Goal: Information Seeking & Learning: Find specific fact

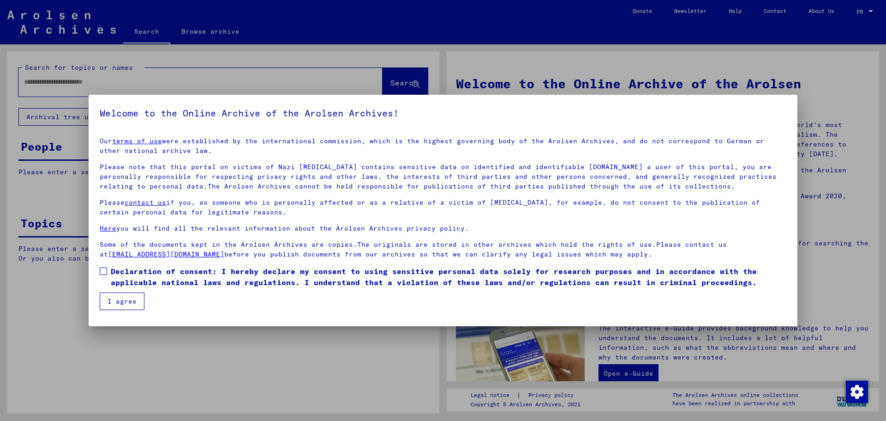
click at [103, 270] on span at bounding box center [103, 270] width 7 height 7
click at [116, 301] on button "I agree" at bounding box center [122, 301] width 45 height 18
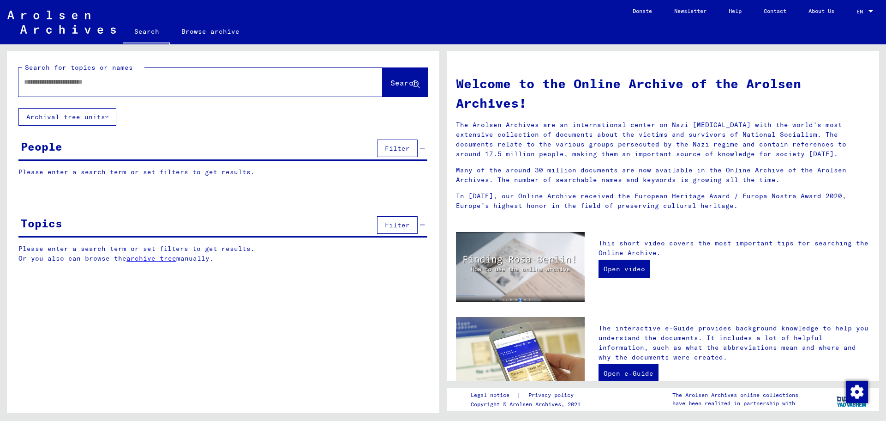
click at [61, 85] on input "text" at bounding box center [189, 82] width 331 height 10
click at [390, 80] on span "Search" at bounding box center [404, 82] width 28 height 9
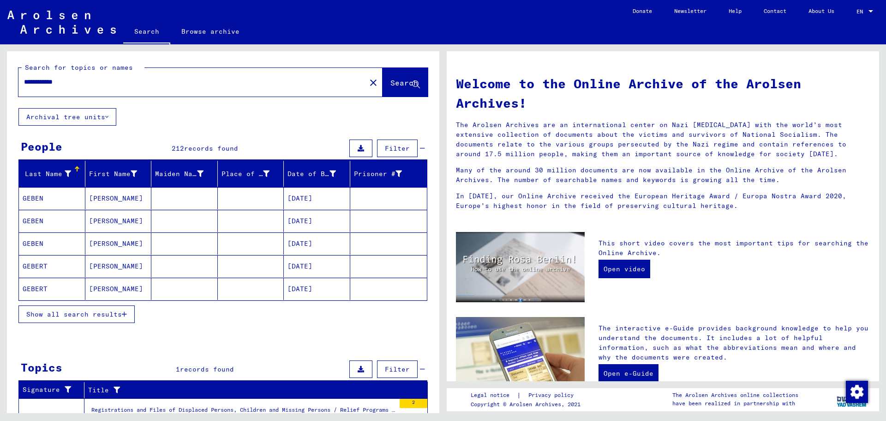
click at [28, 216] on mat-cell "GEBEN" at bounding box center [52, 221] width 66 height 22
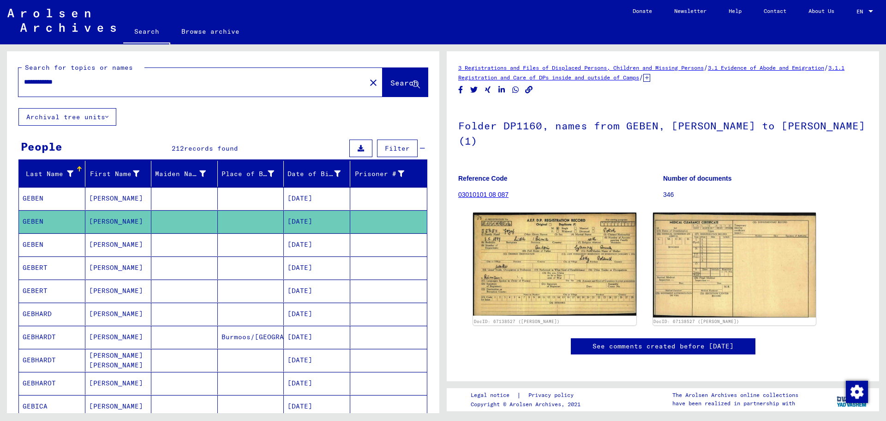
click at [47, 77] on div "**********" at bounding box center [189, 82] width 342 height 21
click at [46, 81] on input "**********" at bounding box center [192, 82] width 336 height 10
type input "**********"
click at [391, 81] on span "Search" at bounding box center [404, 82] width 28 height 9
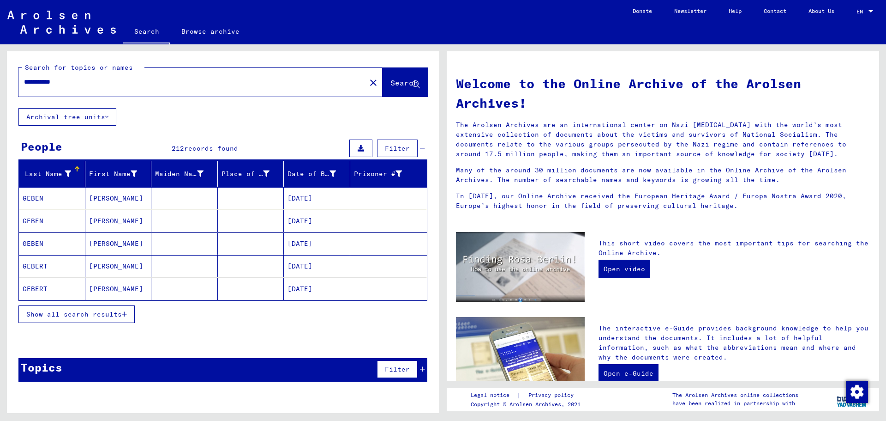
click at [39, 196] on mat-cell "GEBEN" at bounding box center [52, 198] width 66 height 22
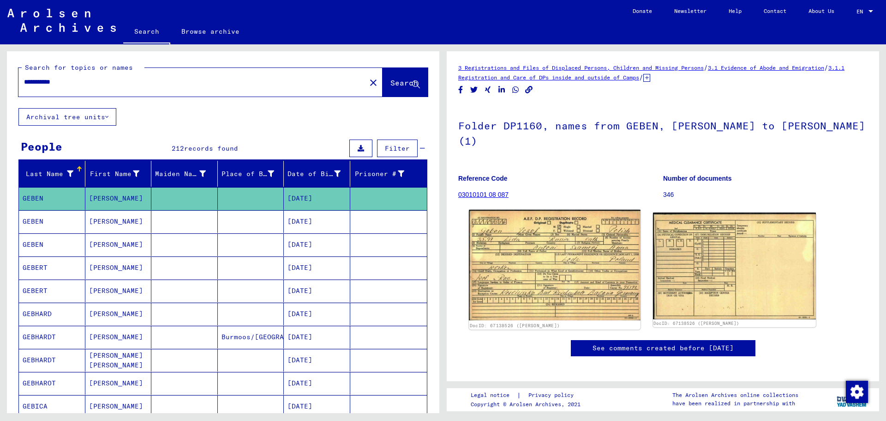
click at [543, 247] on img at bounding box center [554, 265] width 171 height 111
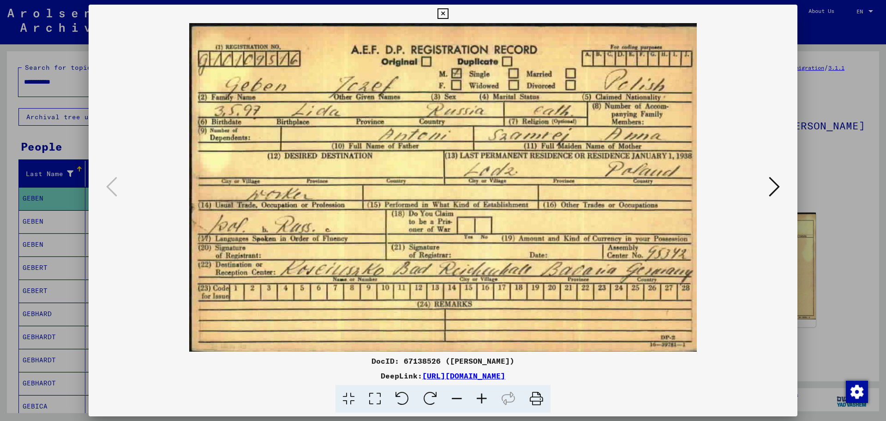
click at [548, 249] on img at bounding box center [443, 187] width 646 height 328
click at [0, 133] on div at bounding box center [443, 210] width 886 height 421
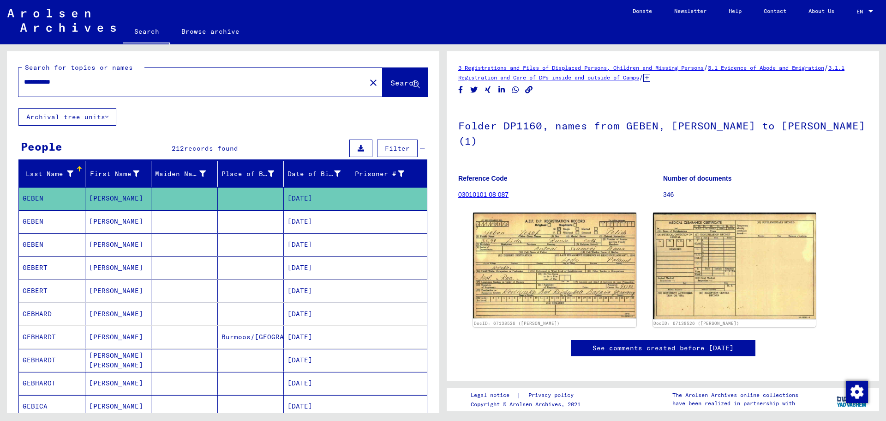
click at [42, 358] on mat-cell "GEBHARDT" at bounding box center [52, 359] width 66 height 23
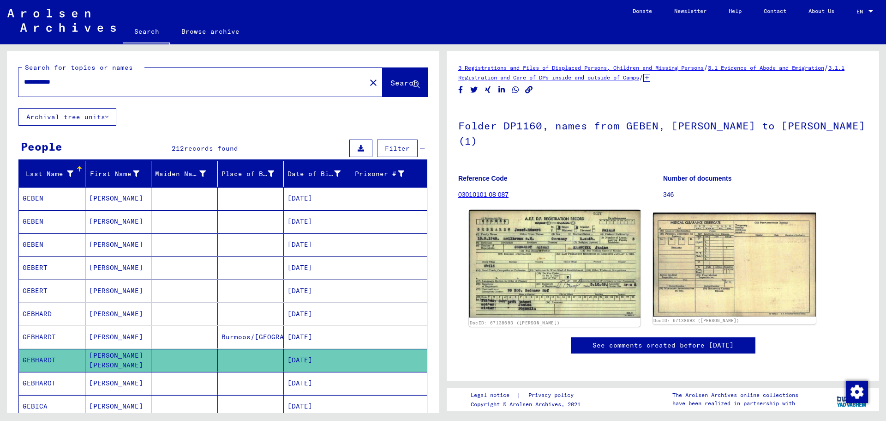
click at [543, 247] on img at bounding box center [554, 264] width 171 height 108
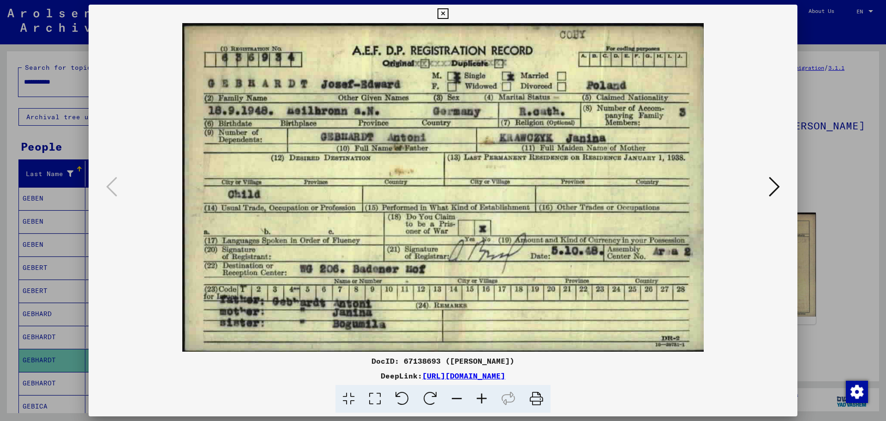
click at [773, 185] on icon at bounding box center [774, 186] width 11 height 22
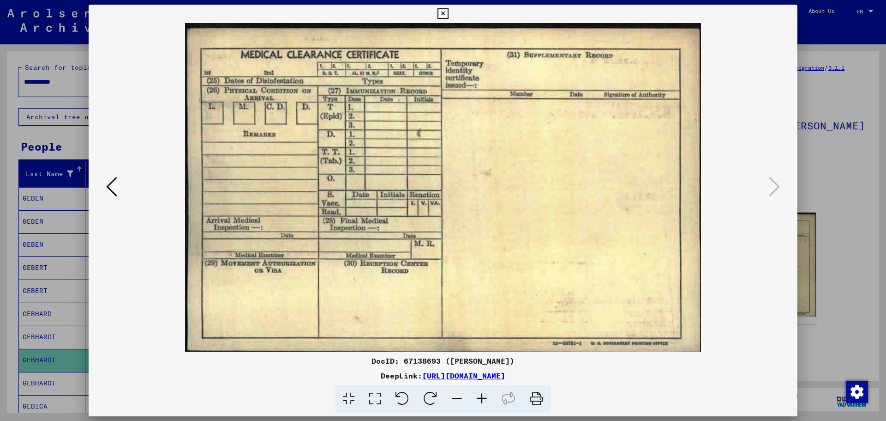
click at [12, 135] on div at bounding box center [443, 210] width 886 height 421
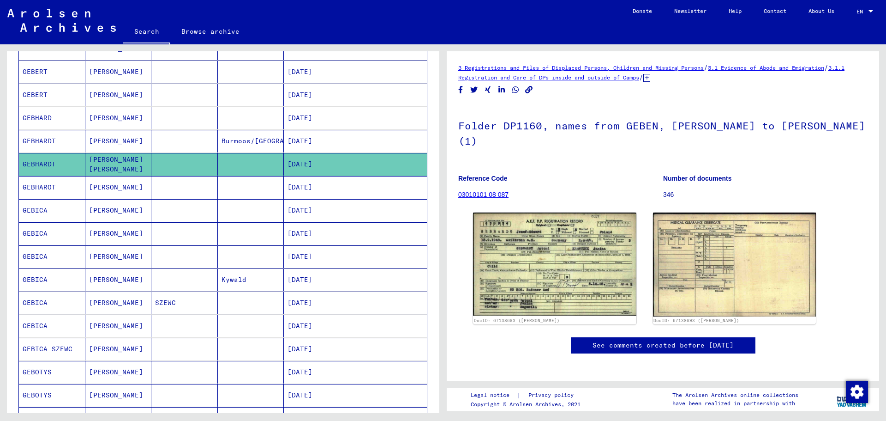
scroll to position [231, 0]
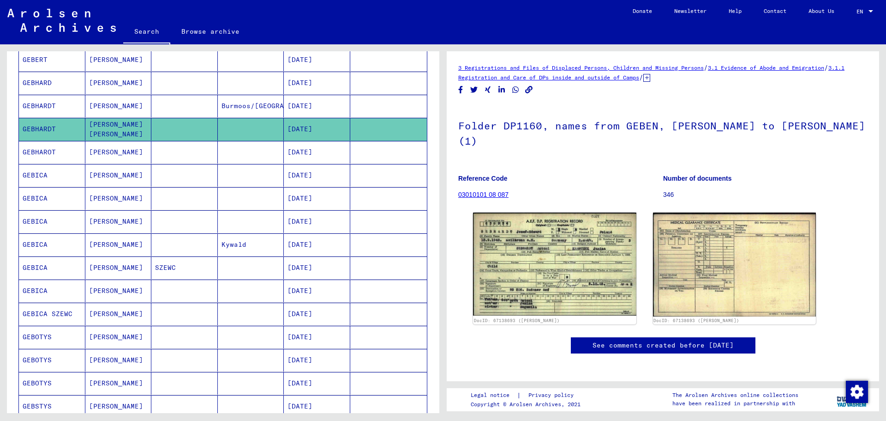
click at [33, 403] on mat-cell "GEBSTYS" at bounding box center [52, 406] width 66 height 23
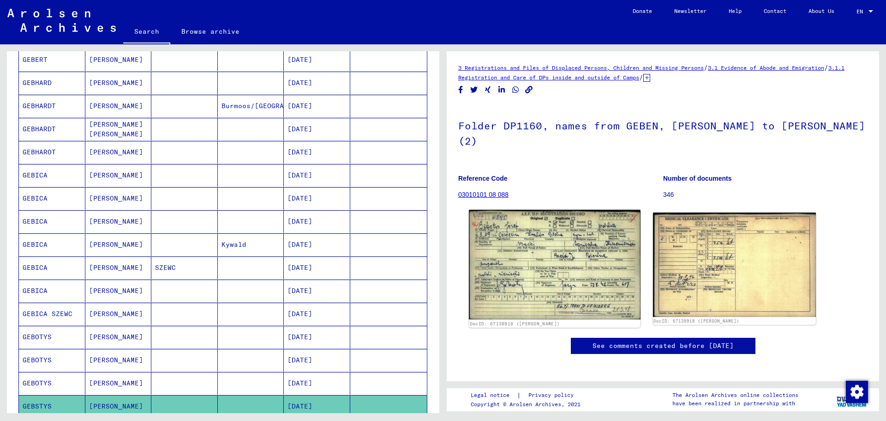
click at [534, 240] on img at bounding box center [554, 265] width 171 height 110
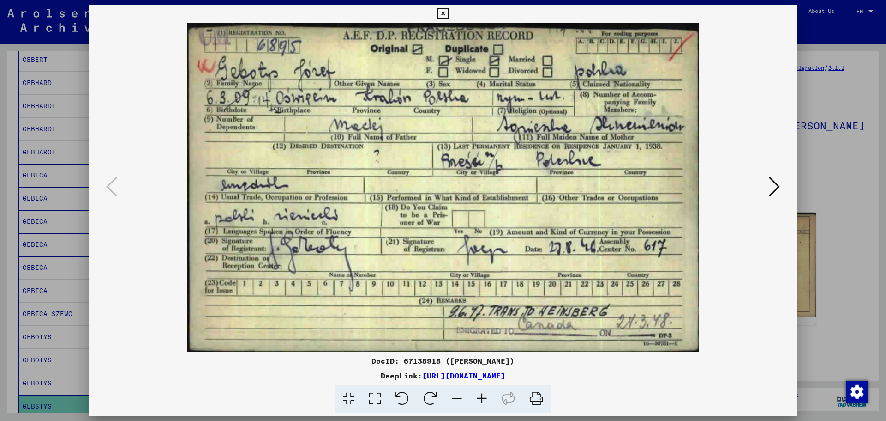
click at [11, 81] on div at bounding box center [443, 210] width 886 height 421
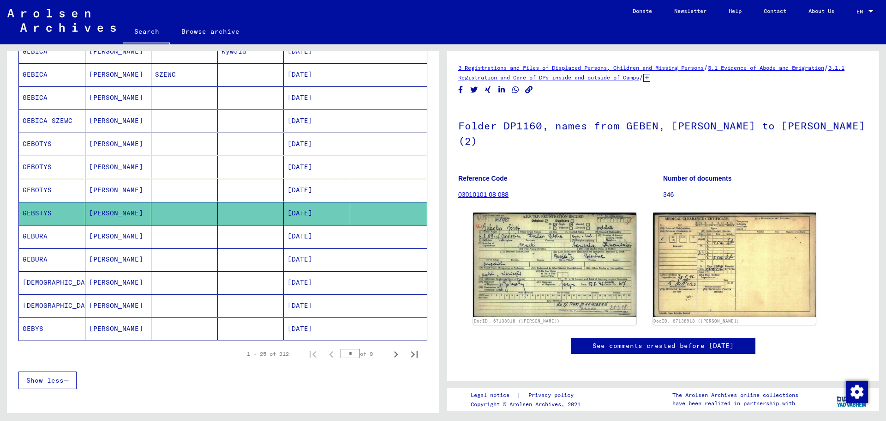
scroll to position [462, 0]
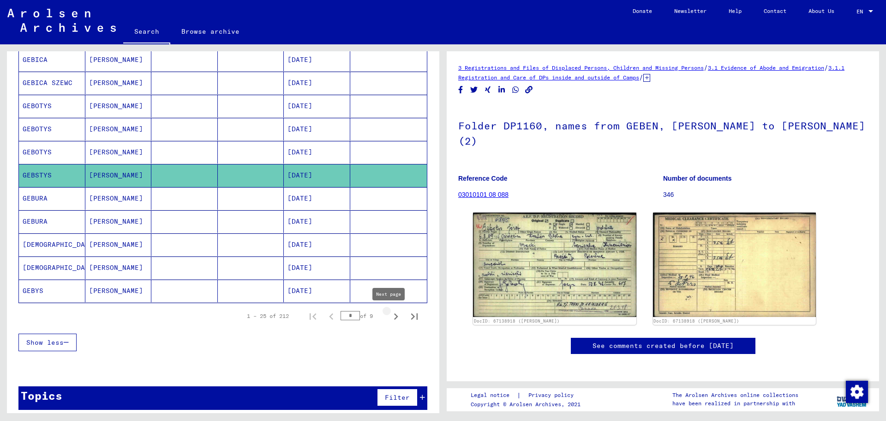
click at [390, 312] on icon "Next page" at bounding box center [396, 316] width 13 height 13
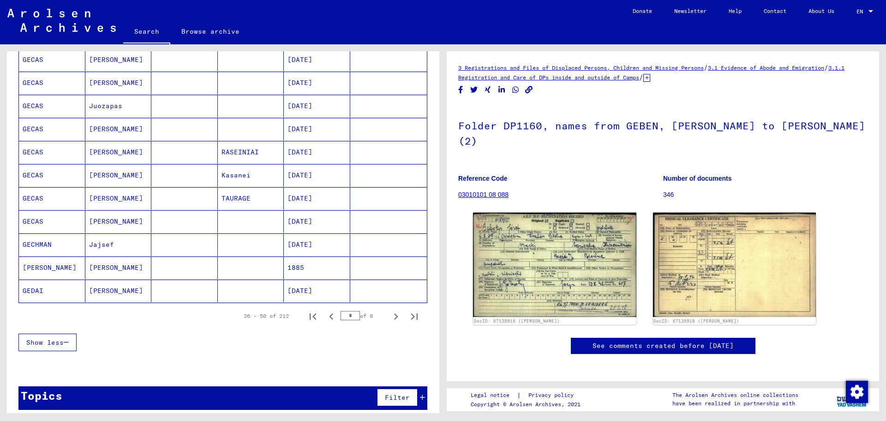
click at [30, 173] on mat-cell "GECAS" at bounding box center [52, 175] width 66 height 23
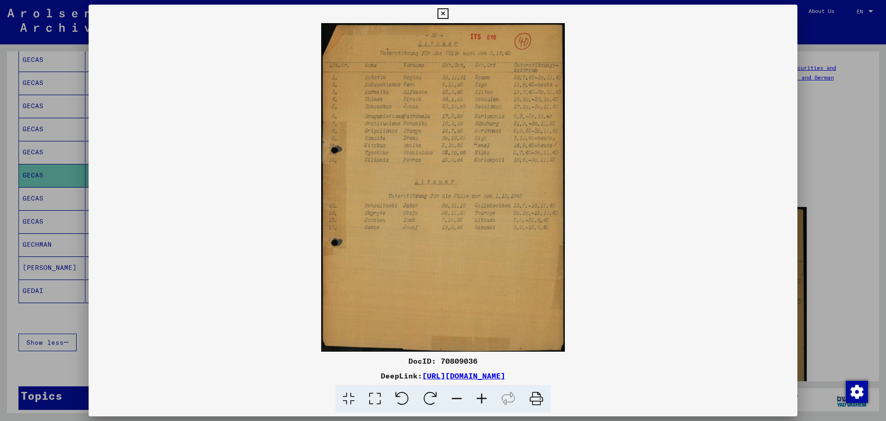
click at [483, 392] on icon at bounding box center [481, 398] width 25 height 28
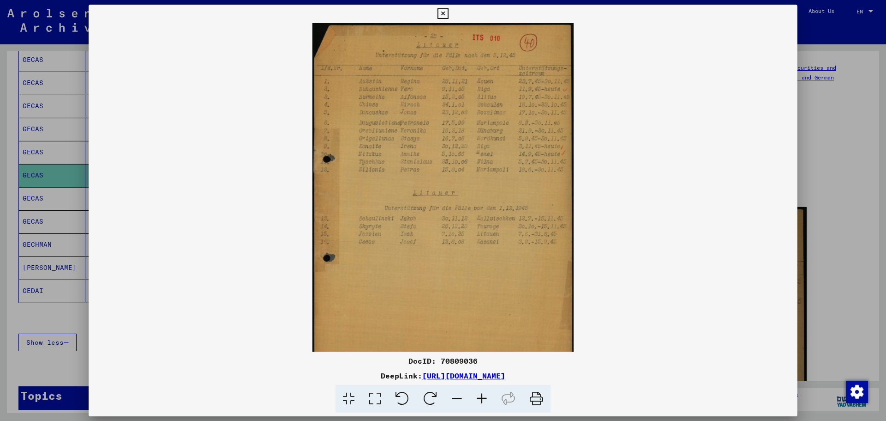
click at [483, 392] on icon at bounding box center [481, 398] width 25 height 28
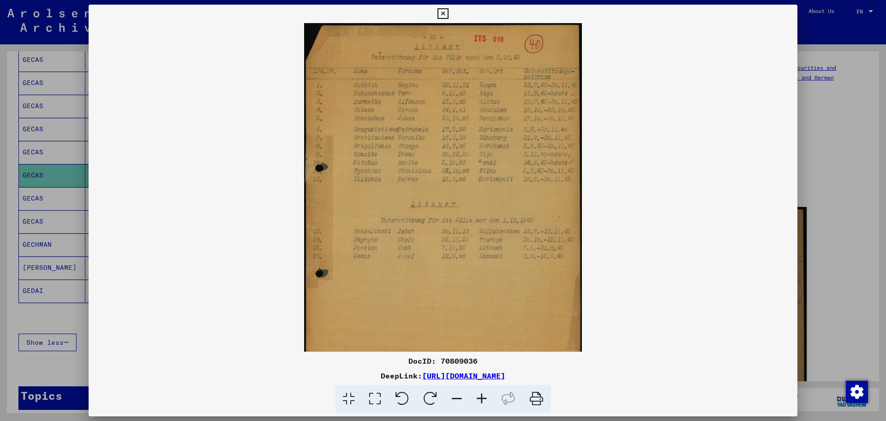
click at [483, 392] on icon at bounding box center [481, 398] width 25 height 28
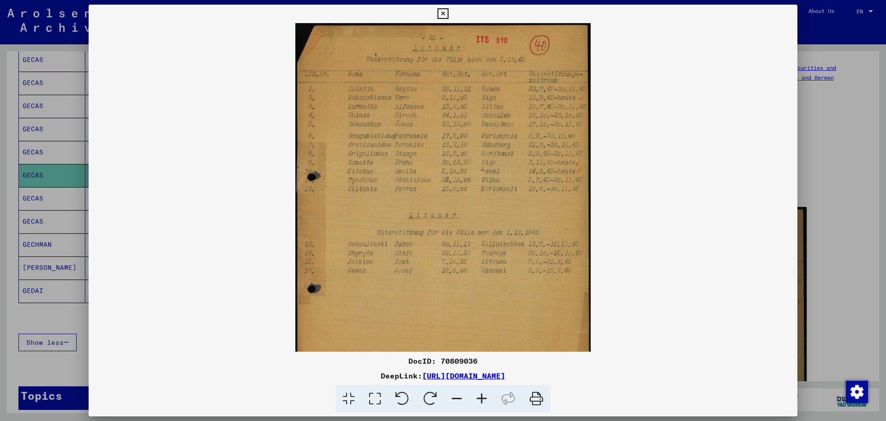
click at [483, 392] on icon at bounding box center [481, 398] width 25 height 28
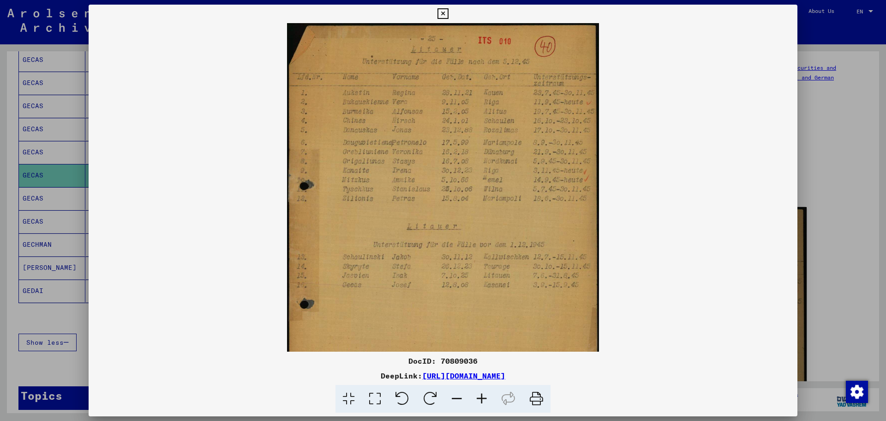
click at [483, 392] on icon at bounding box center [481, 398] width 25 height 28
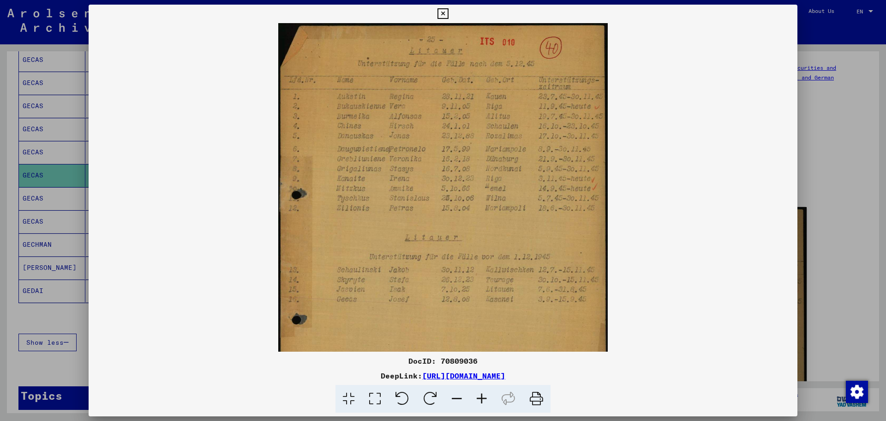
click at [483, 392] on icon at bounding box center [481, 398] width 25 height 28
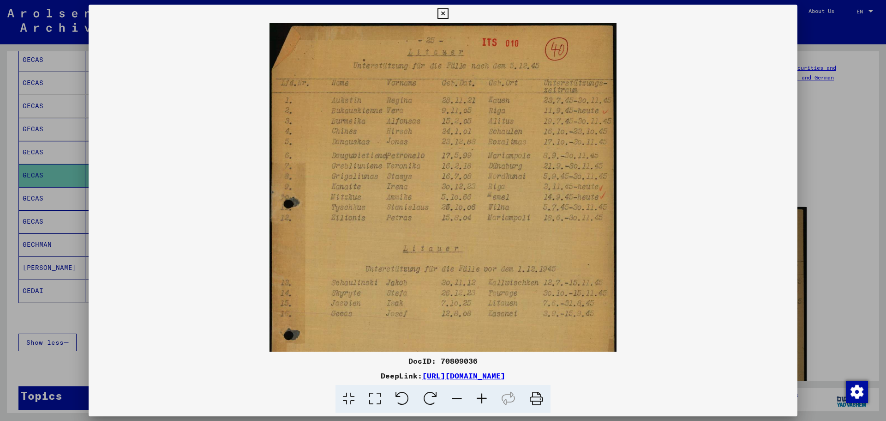
click at [22, 366] on div at bounding box center [443, 210] width 886 height 421
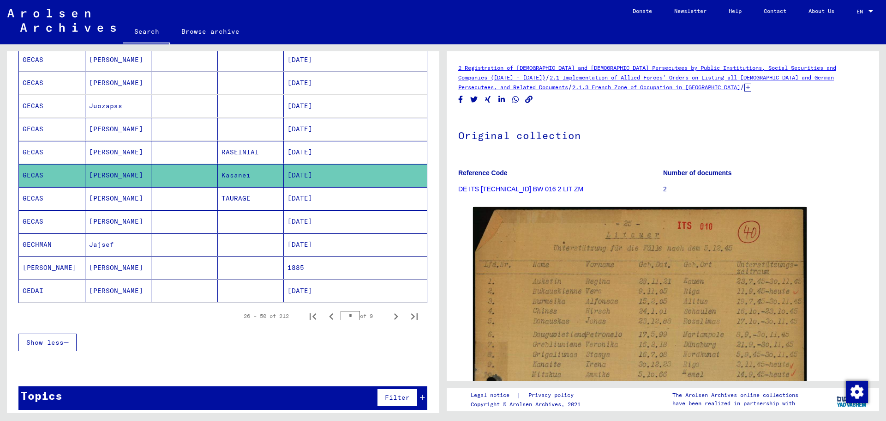
click at [34, 195] on mat-cell "GECAS" at bounding box center [52, 198] width 66 height 23
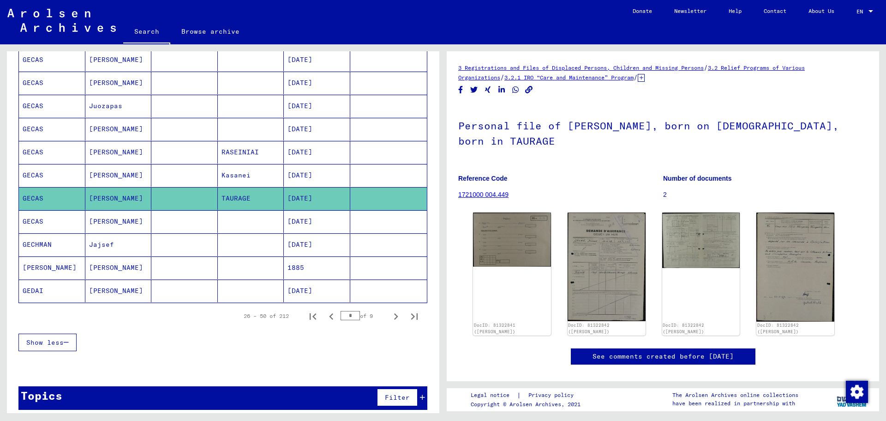
click at [39, 218] on mat-cell "GECAS" at bounding box center [52, 221] width 66 height 23
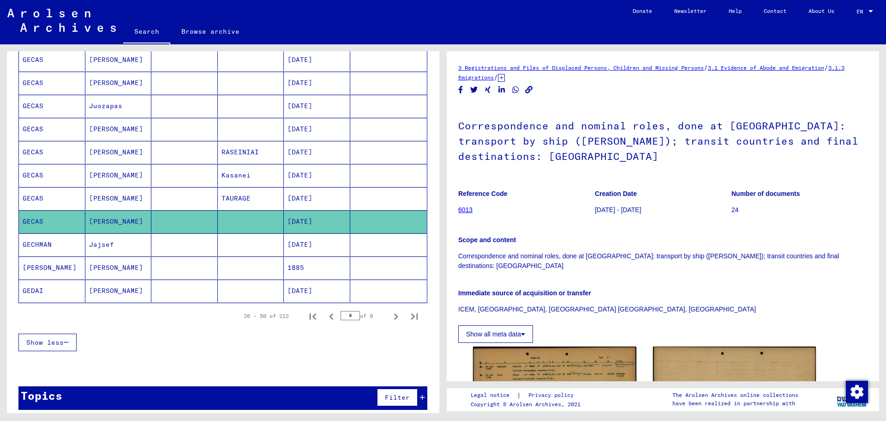
drag, startPoint x: 633, startPoint y: 299, endPoint x: 635, endPoint y: 195, distance: 103.9
click at [635, 195] on div "Reference Code 6013 Creation Date [DATE] - [DATE] Number of documents 24 Scope …" at bounding box center [662, 262] width 409 height 160
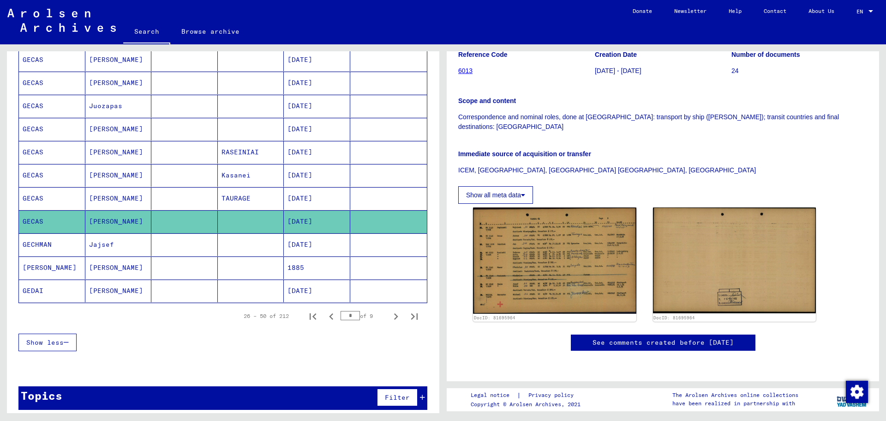
scroll to position [231, 0]
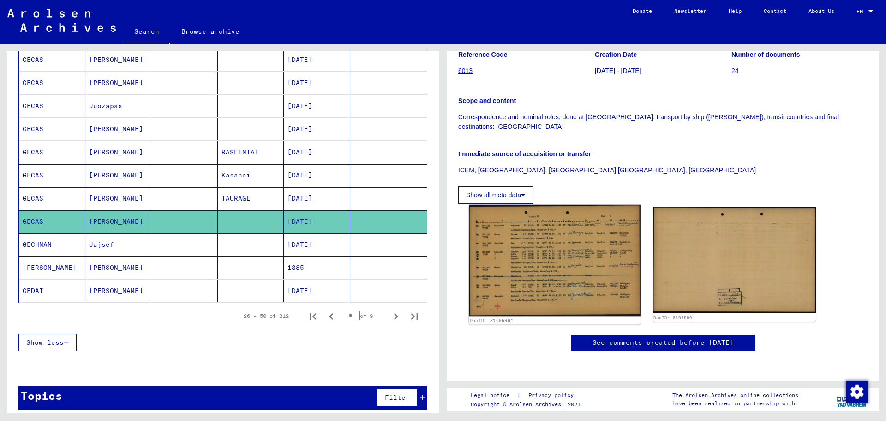
click at [535, 204] on img at bounding box center [554, 259] width 171 height 111
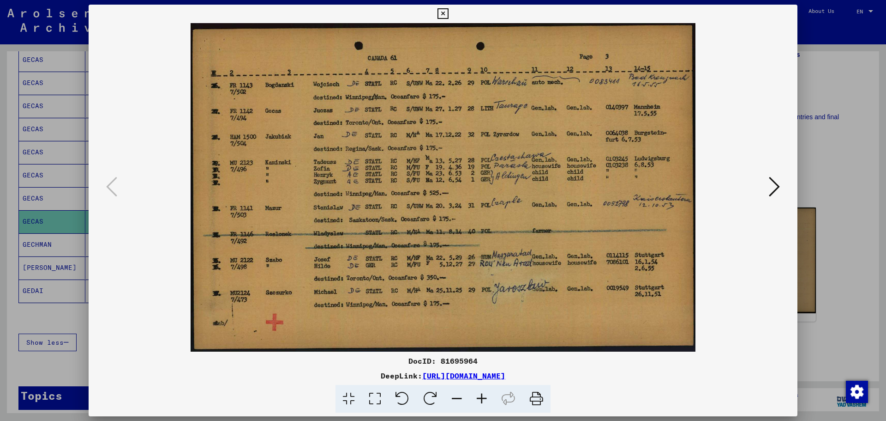
click at [33, 366] on div at bounding box center [443, 210] width 886 height 421
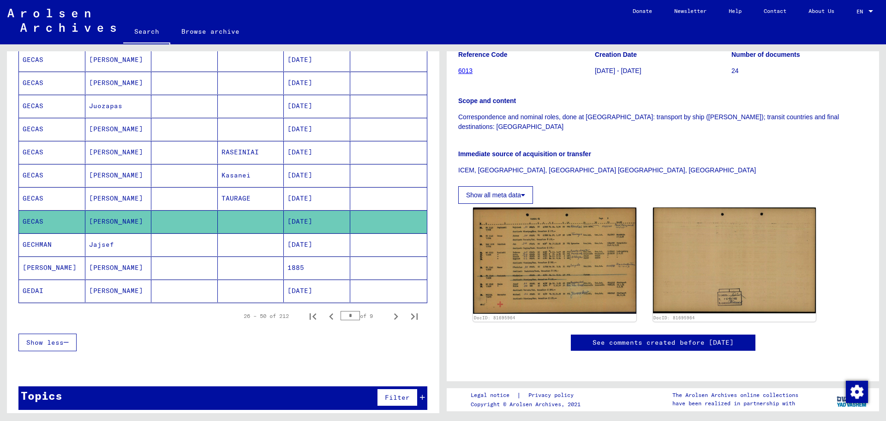
drag, startPoint x: 119, startPoint y: 126, endPoint x: 108, endPoint y: 174, distance: 49.7
click at [108, 174] on mat-table "Last Name First Name Maiden Name Place of Birth Date of Birth Prisoner # GEC Os…" at bounding box center [222, 1] width 409 height 604
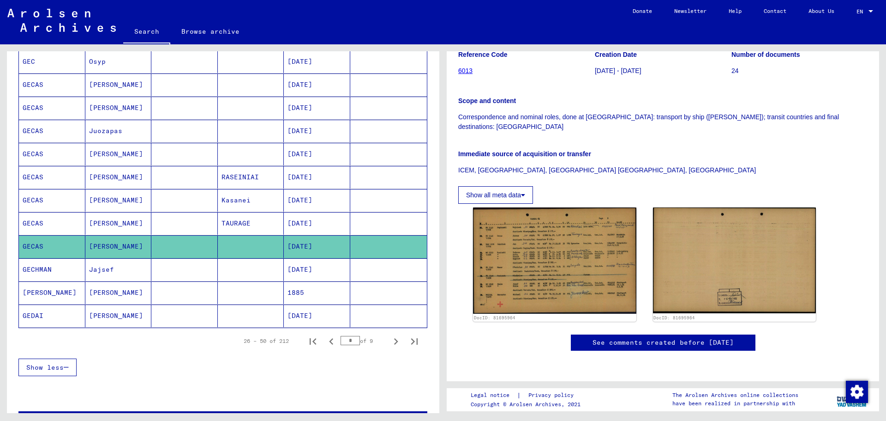
scroll to position [415, 0]
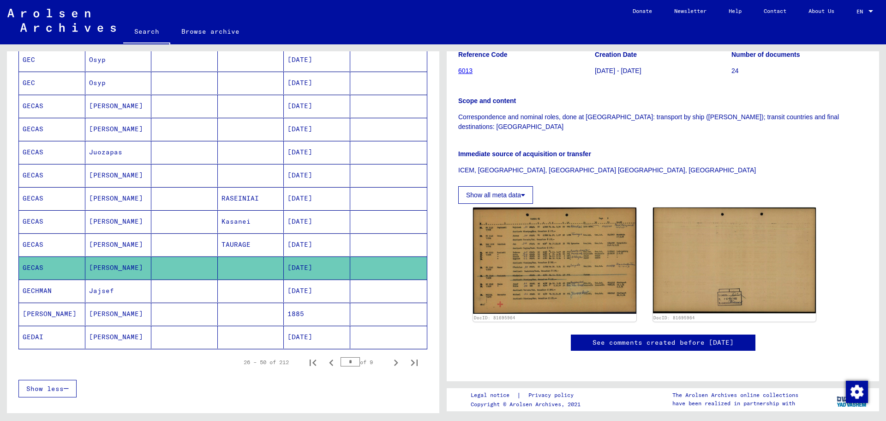
click at [174, 306] on mat-cell at bounding box center [184, 313] width 66 height 23
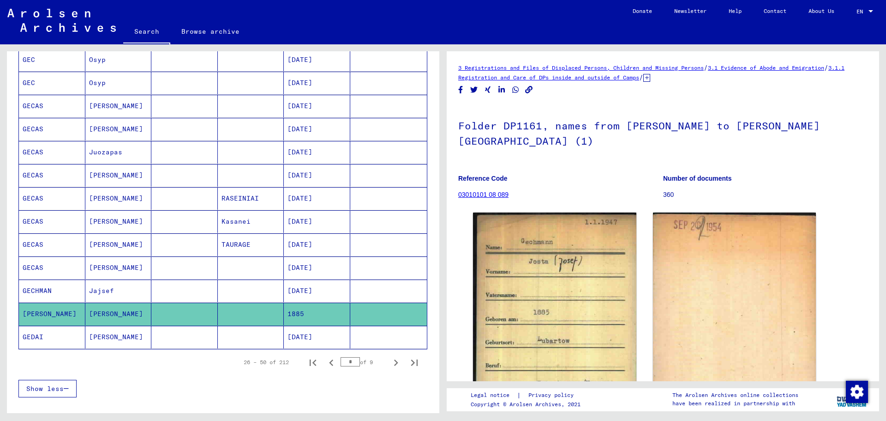
click at [36, 103] on mat-cell "GECAS" at bounding box center [52, 106] width 66 height 23
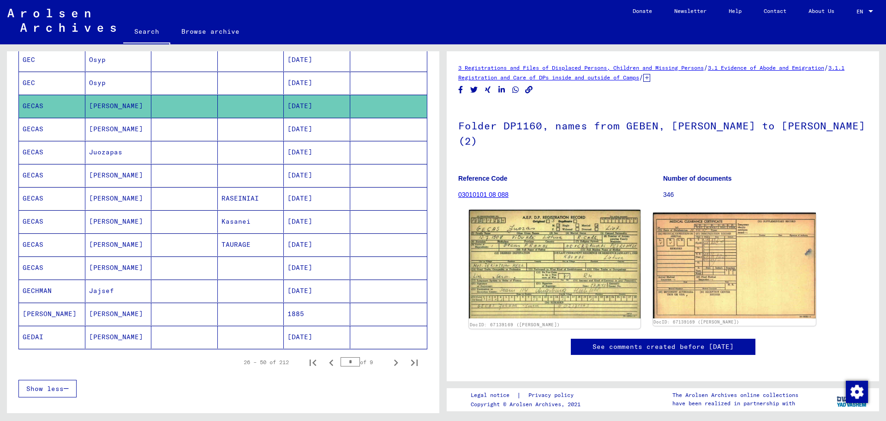
click at [520, 241] on img at bounding box center [554, 264] width 171 height 108
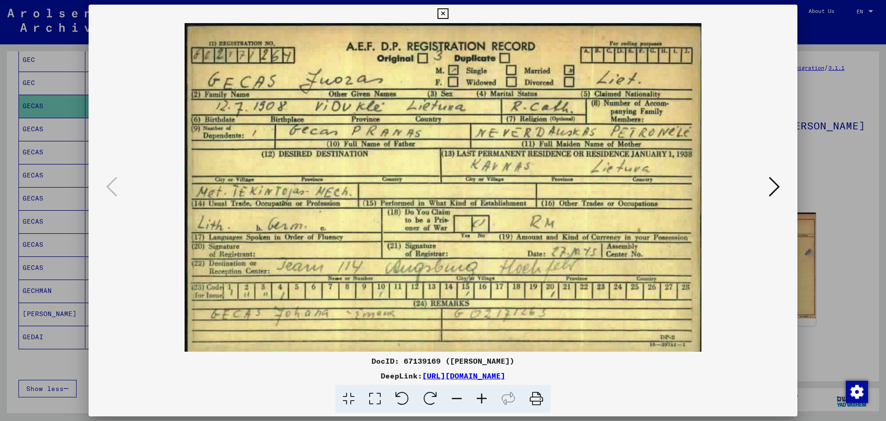
click at [29, 126] on div at bounding box center [443, 210] width 886 height 421
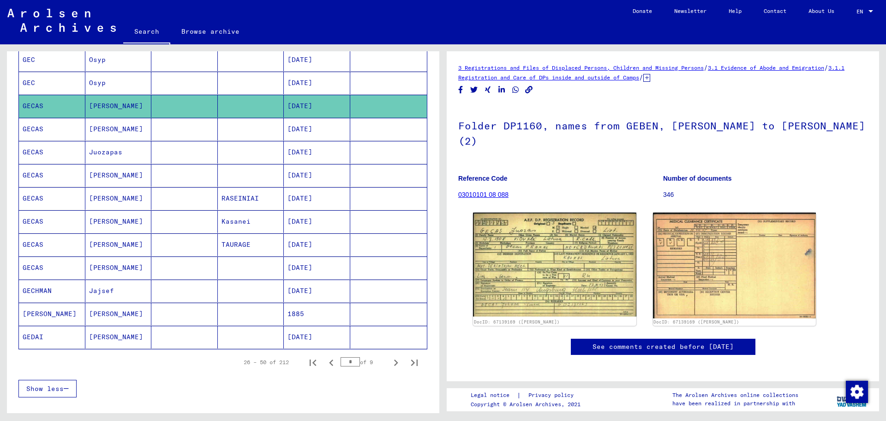
click at [38, 128] on mat-cell "GECAS" at bounding box center [52, 129] width 66 height 23
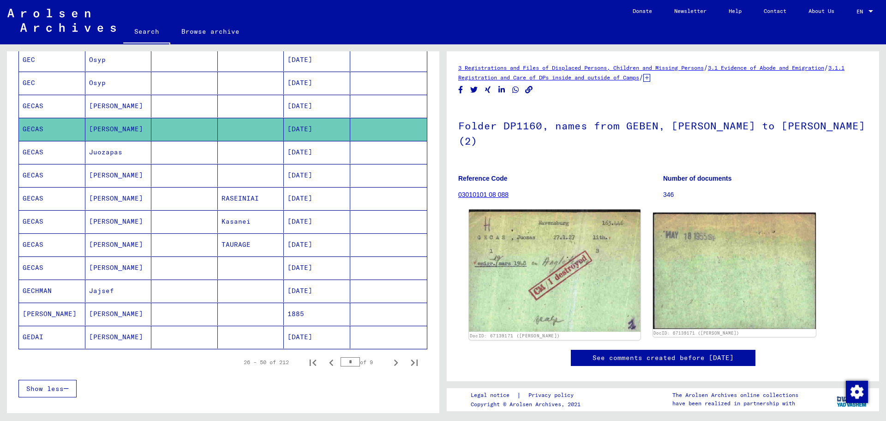
click at [531, 243] on img at bounding box center [554, 270] width 171 height 122
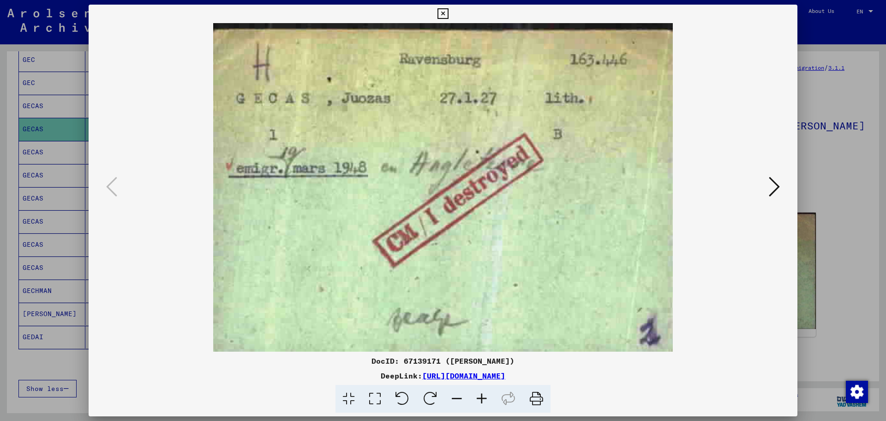
click at [38, 129] on div at bounding box center [443, 210] width 886 height 421
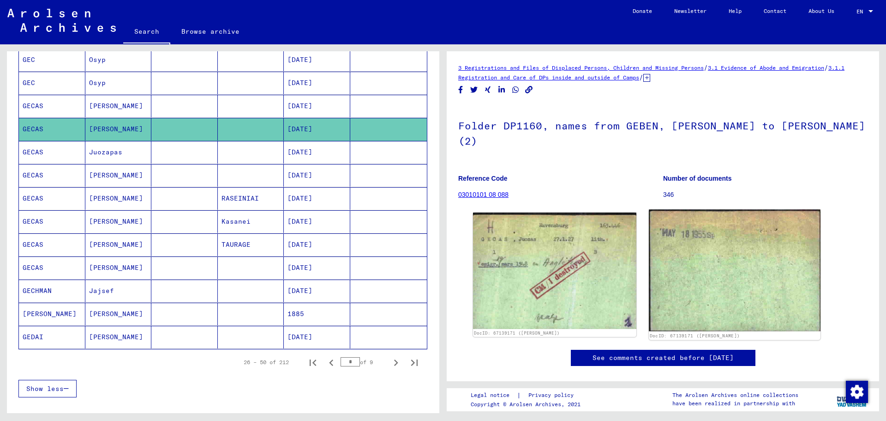
click at [750, 247] on img at bounding box center [734, 270] width 171 height 122
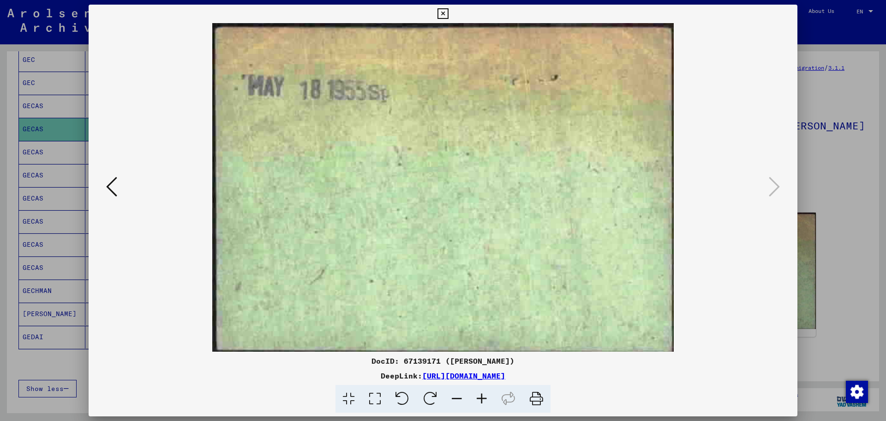
click at [838, 298] on div at bounding box center [443, 210] width 886 height 421
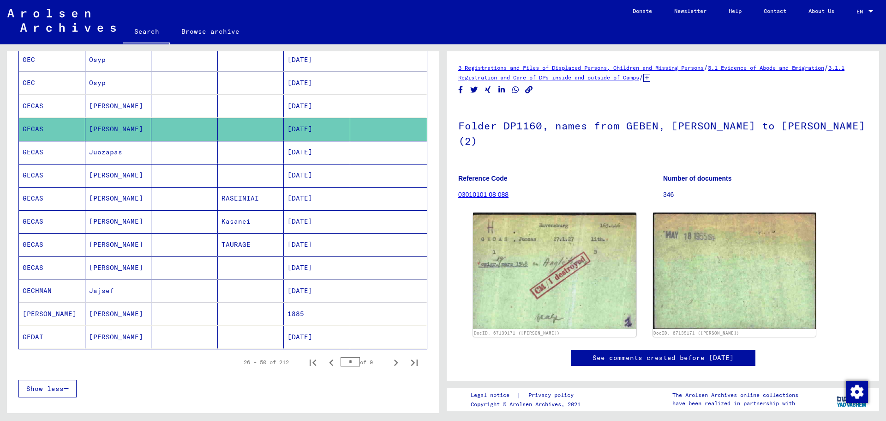
click at [36, 146] on mat-cell "GECAS" at bounding box center [52, 152] width 66 height 23
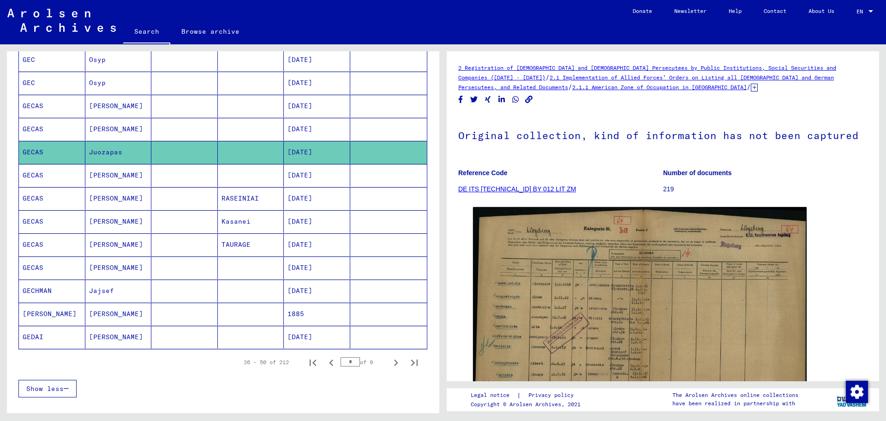
click at [36, 145] on mat-cell "GECAS" at bounding box center [52, 152] width 66 height 23
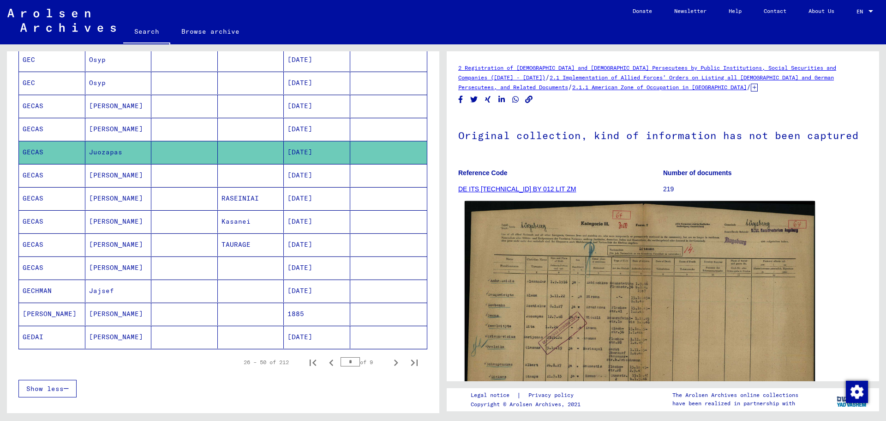
click at [593, 308] on img at bounding box center [640, 324] width 350 height 246
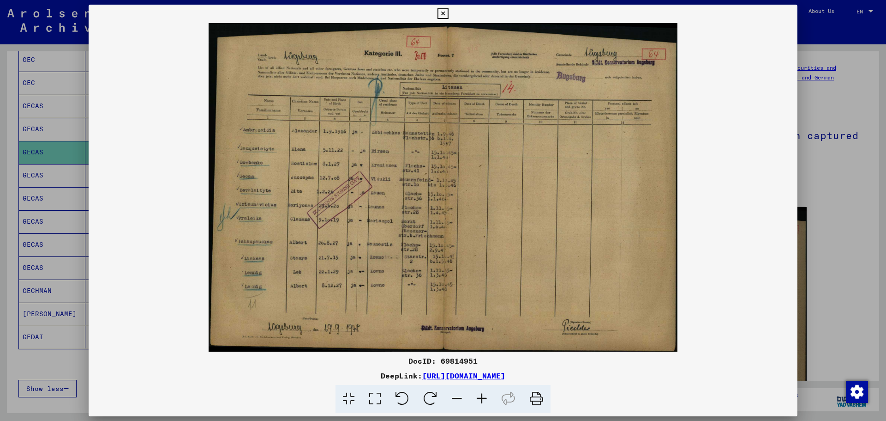
click at [484, 397] on icon at bounding box center [481, 398] width 25 height 28
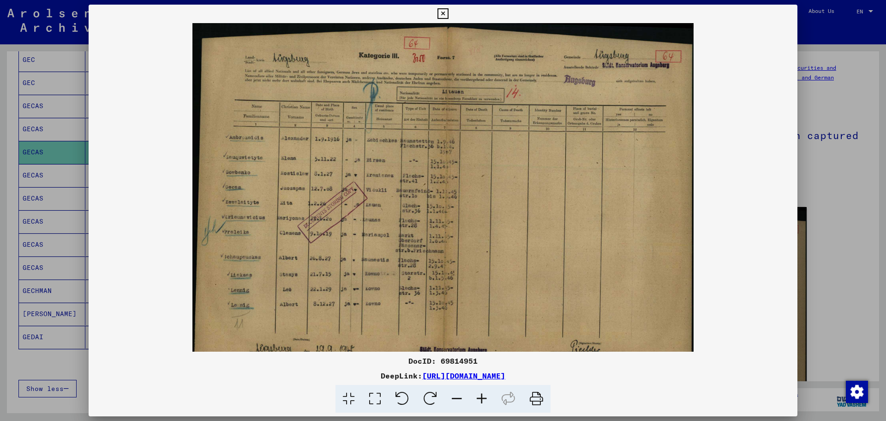
click at [484, 397] on icon at bounding box center [481, 398] width 25 height 28
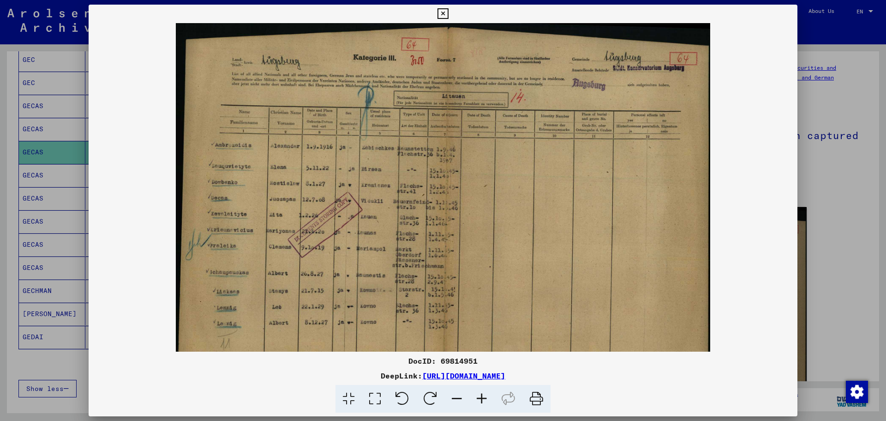
click at [484, 397] on icon at bounding box center [481, 398] width 25 height 28
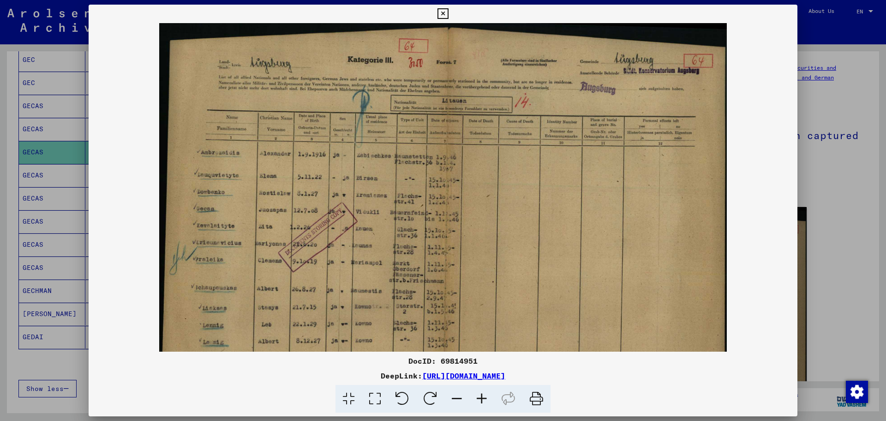
click at [484, 397] on icon at bounding box center [481, 398] width 25 height 28
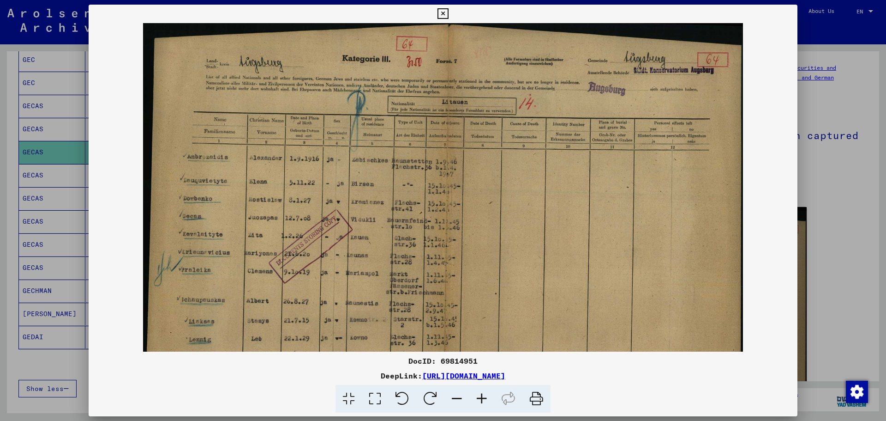
scroll to position [4, 0]
drag, startPoint x: 374, startPoint y: 292, endPoint x: 394, endPoint y: 303, distance: 23.1
click at [394, 303] on img at bounding box center [443, 229] width 601 height 421
click at [31, 173] on div at bounding box center [443, 210] width 886 height 421
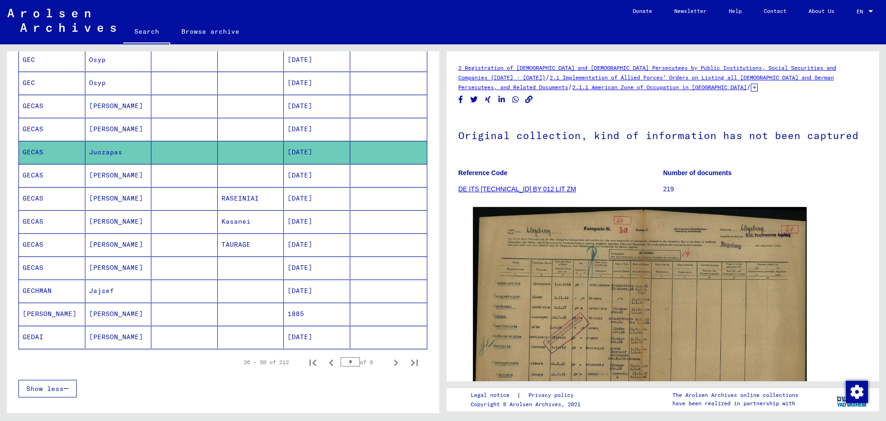
click at [37, 200] on mat-cell "GECAS" at bounding box center [52, 198] width 66 height 23
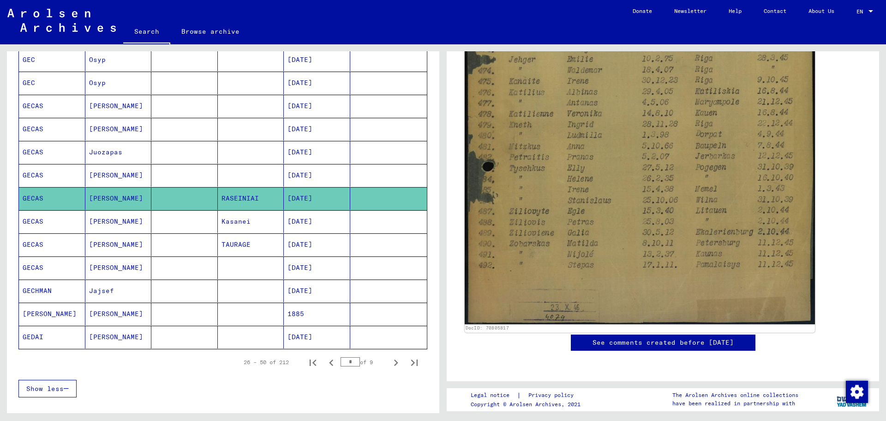
scroll to position [508, 0]
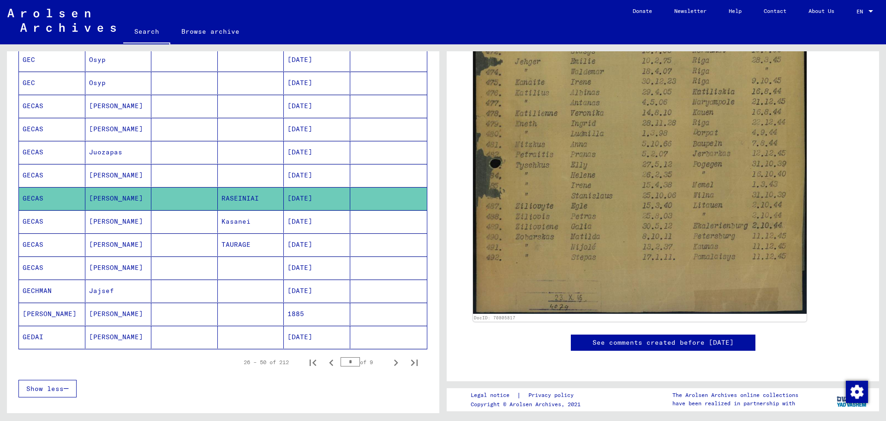
click at [40, 218] on mat-cell "GECAS" at bounding box center [52, 221] width 66 height 23
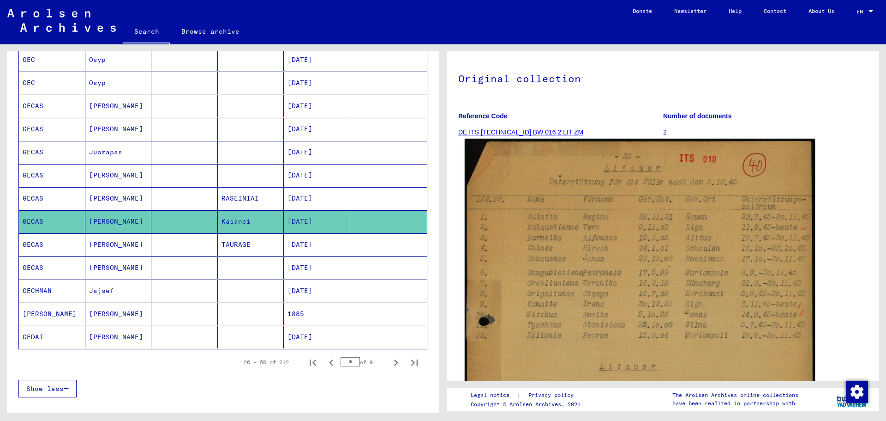
scroll to position [46, 0]
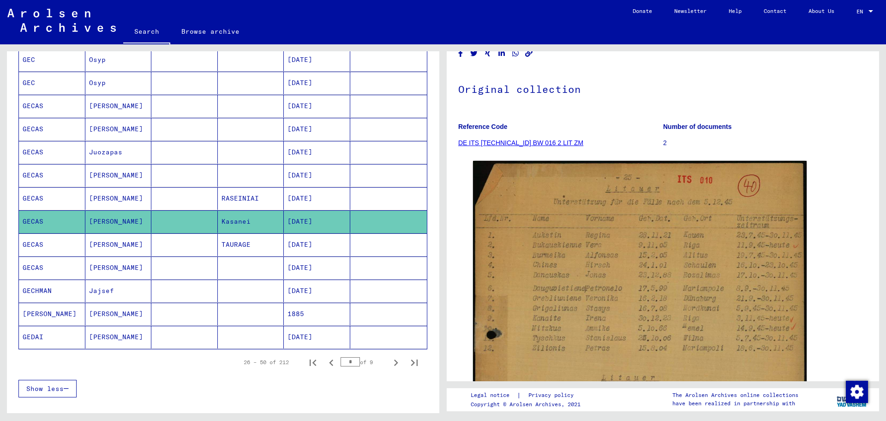
click at [42, 291] on mat-cell "GECHMAN" at bounding box center [52, 290] width 66 height 23
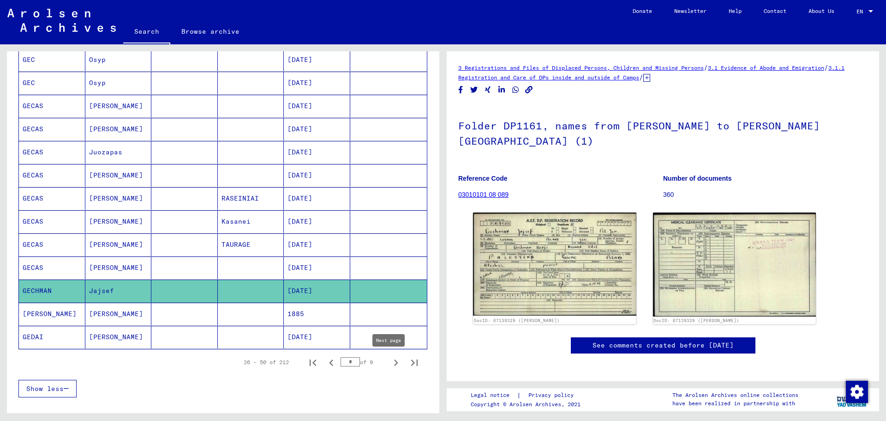
click at [390, 362] on icon "Next page" at bounding box center [396, 362] width 13 height 13
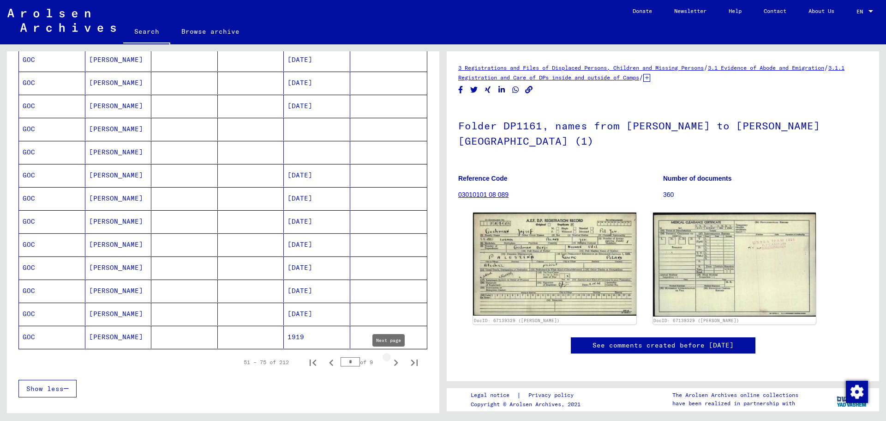
click at [394, 360] on icon "Next page" at bounding box center [396, 362] width 4 height 6
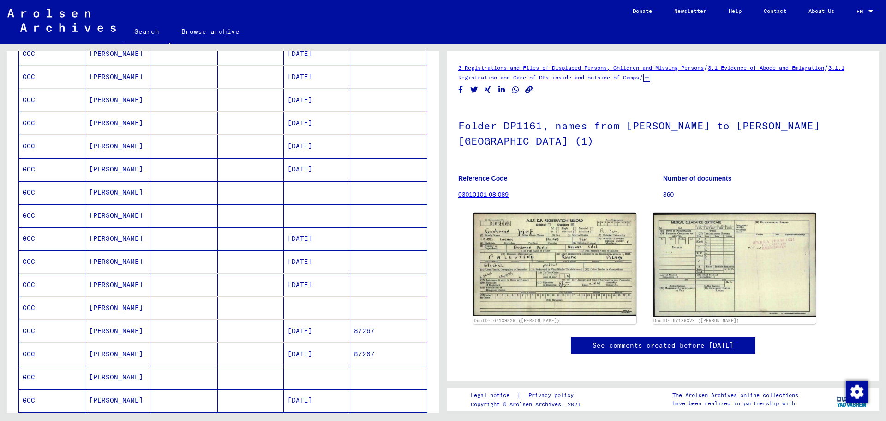
scroll to position [277, 0]
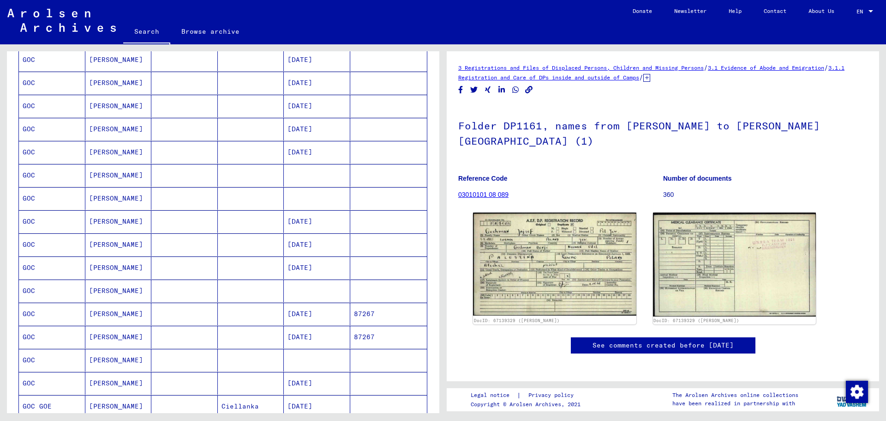
click at [24, 311] on mat-cell "GOC" at bounding box center [52, 313] width 66 height 23
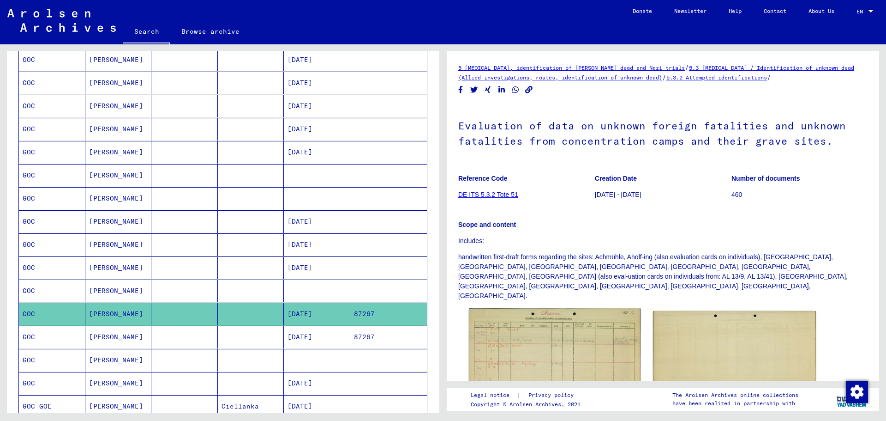
click at [549, 336] on img at bounding box center [554, 359] width 171 height 102
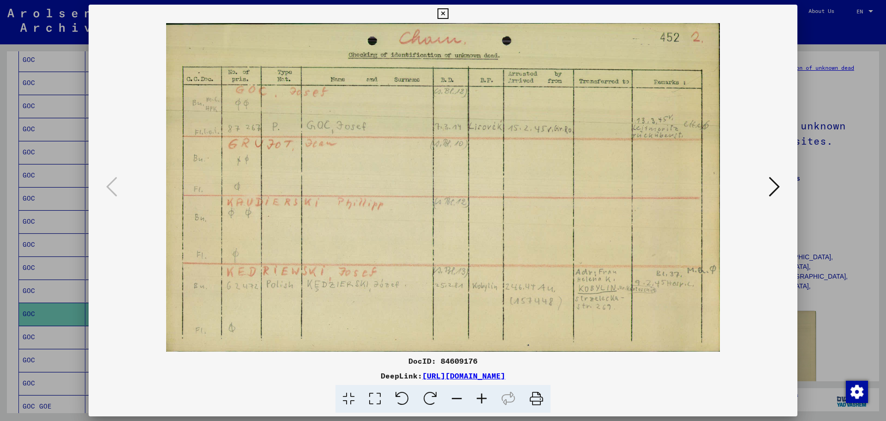
click at [33, 334] on div at bounding box center [443, 210] width 886 height 421
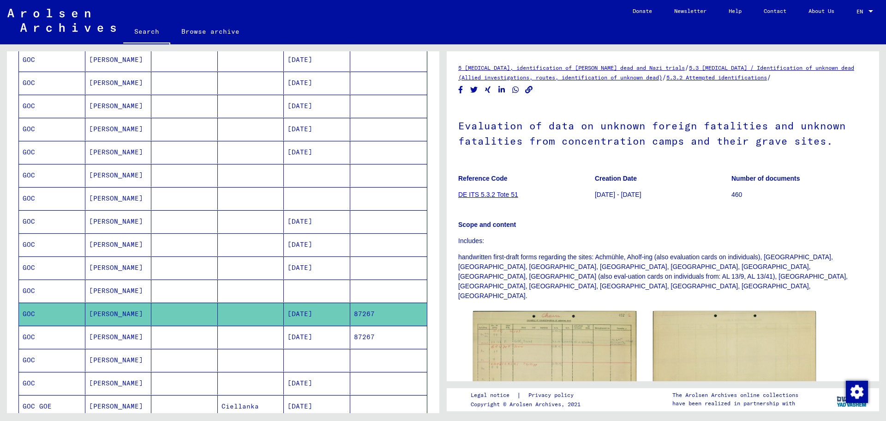
click at [29, 337] on mat-cell "GOC" at bounding box center [52, 336] width 66 height 23
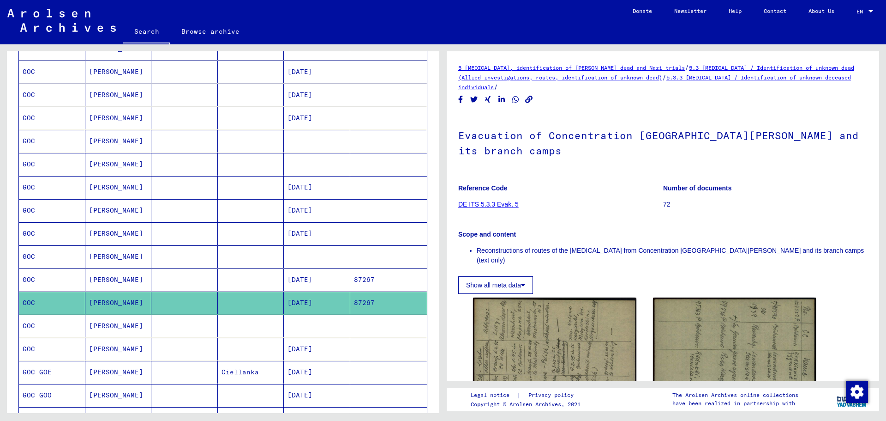
scroll to position [415, 0]
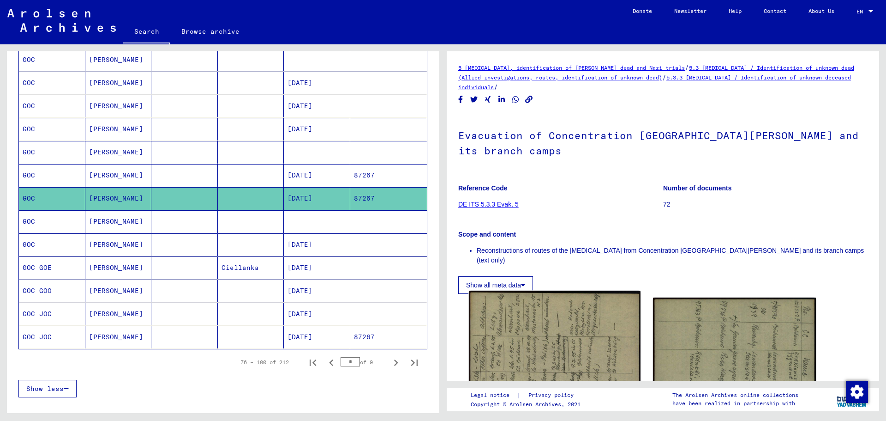
click at [536, 328] on img at bounding box center [554, 429] width 171 height 278
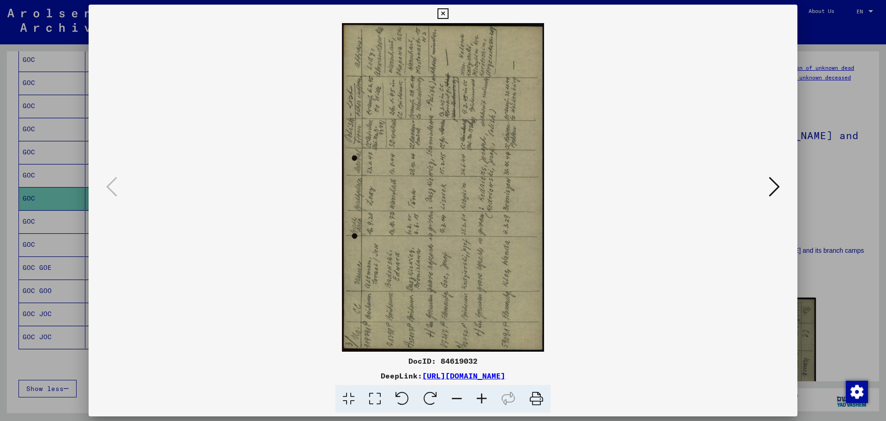
click at [431, 392] on icon at bounding box center [430, 398] width 28 height 28
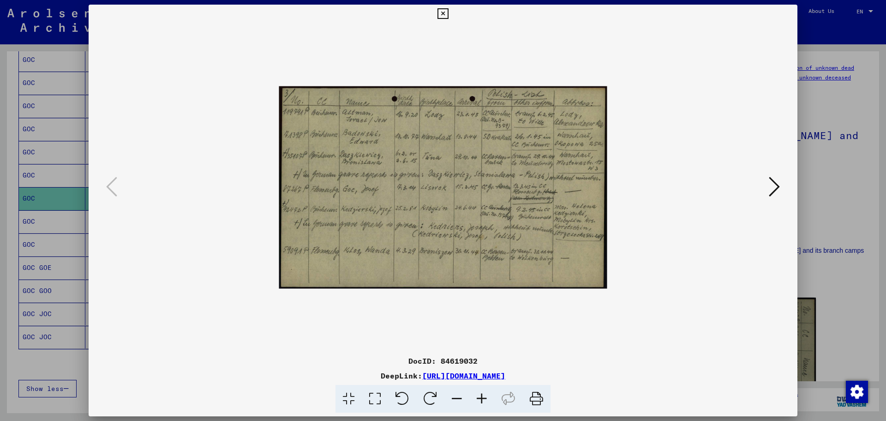
click at [485, 397] on icon at bounding box center [481, 398] width 25 height 28
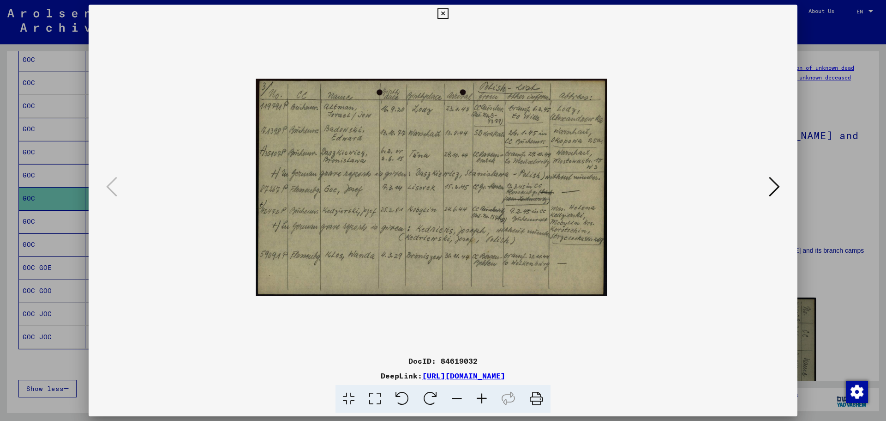
click at [484, 397] on icon at bounding box center [481, 398] width 25 height 28
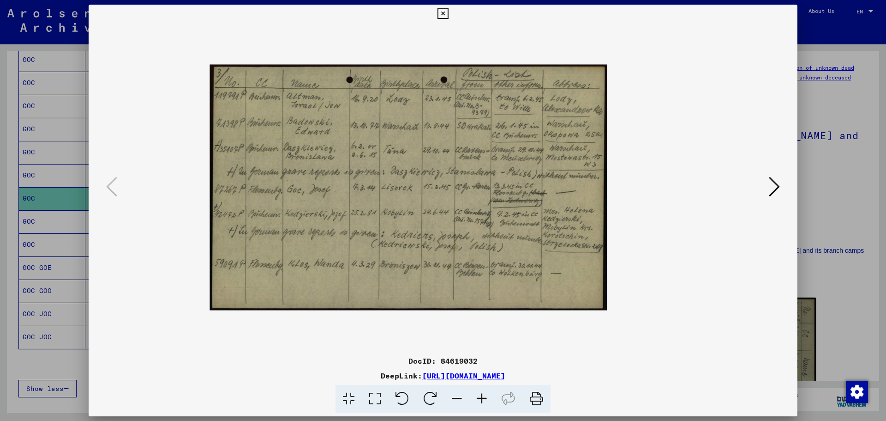
click at [484, 397] on icon at bounding box center [481, 398] width 25 height 28
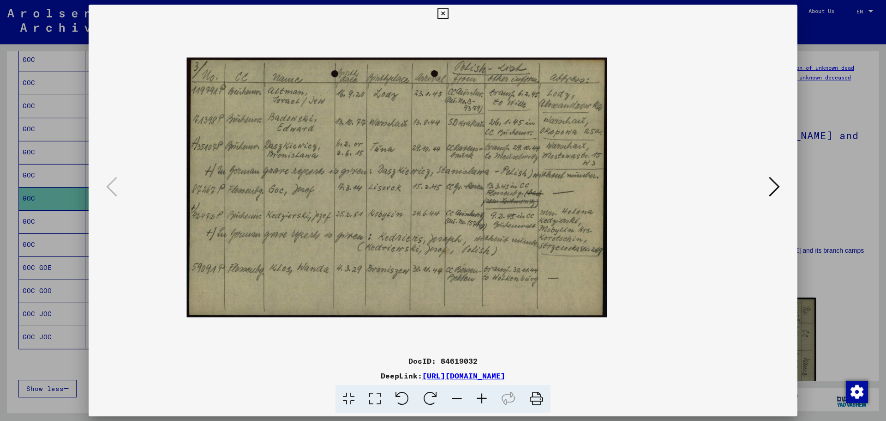
click at [280, 155] on img at bounding box center [397, 186] width 421 height 259
click at [771, 183] on icon at bounding box center [774, 186] width 11 height 22
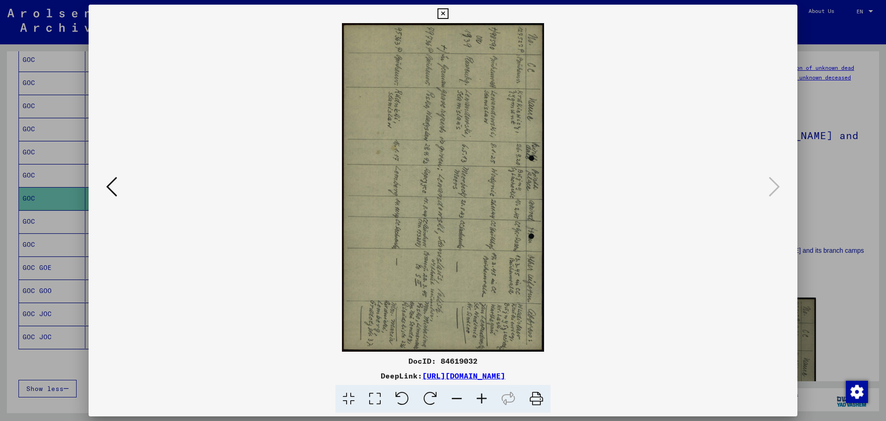
click at [11, 260] on div at bounding box center [443, 210] width 886 height 421
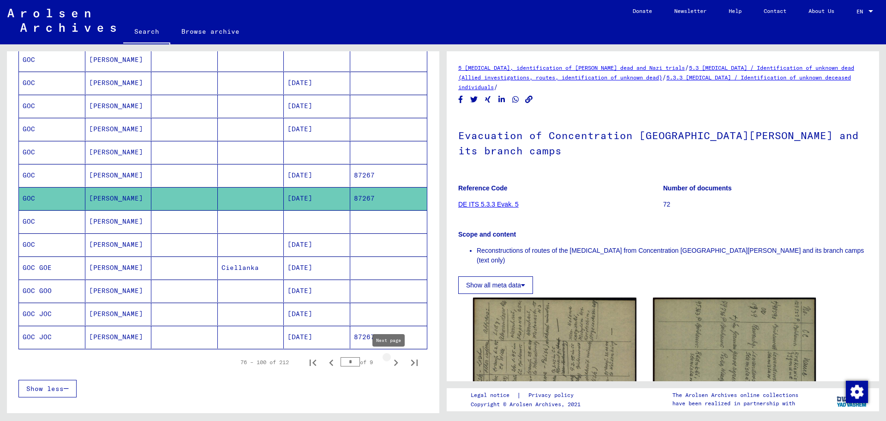
click at [390, 360] on icon "Next page" at bounding box center [396, 362] width 13 height 13
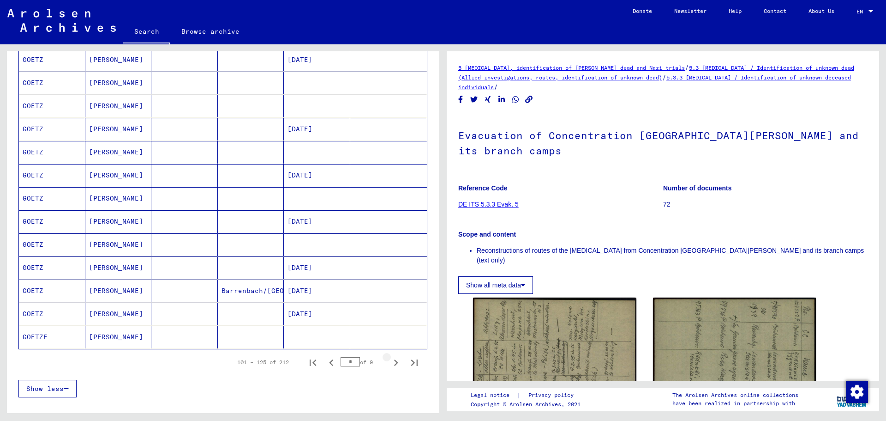
click at [391, 354] on button "Next page" at bounding box center [396, 362] width 18 height 18
click at [31, 175] on mat-cell "GÖTZ" at bounding box center [52, 175] width 66 height 23
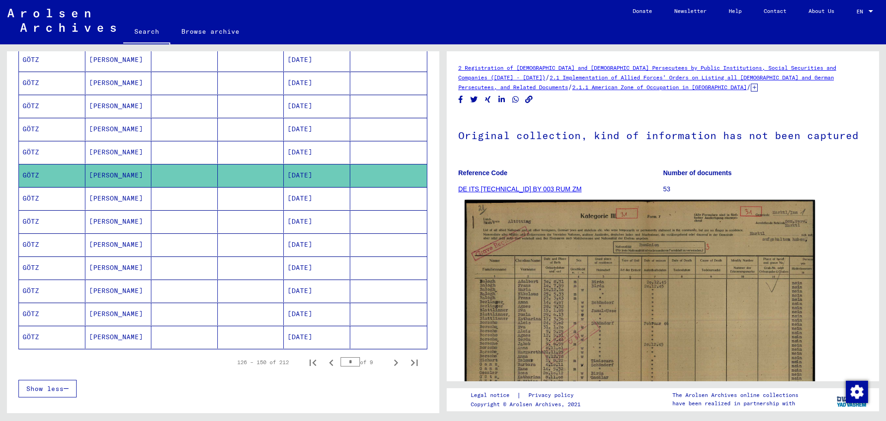
click at [604, 315] on img at bounding box center [640, 347] width 350 height 294
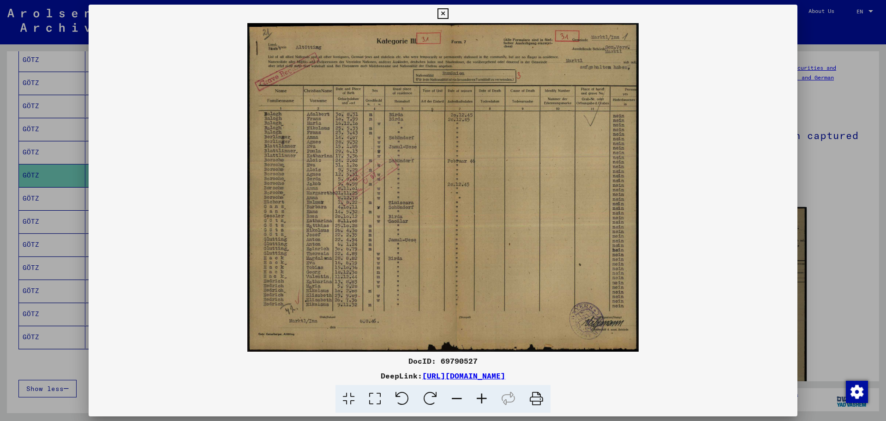
click at [477, 396] on icon at bounding box center [481, 398] width 25 height 28
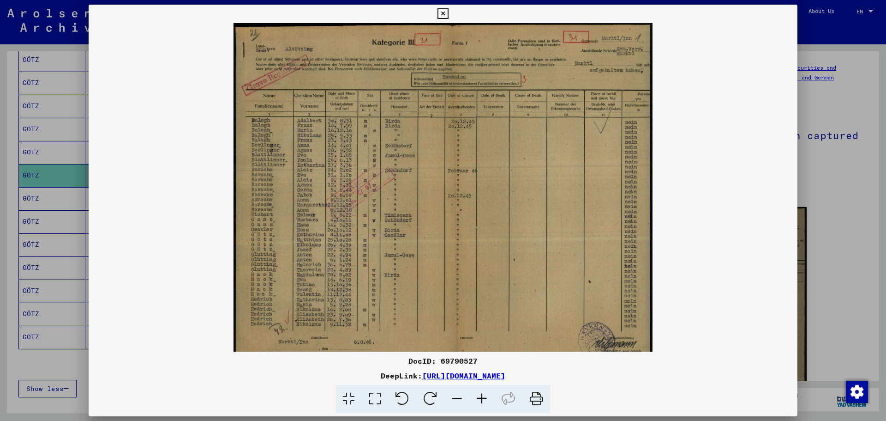
click at [481, 396] on icon at bounding box center [481, 398] width 25 height 28
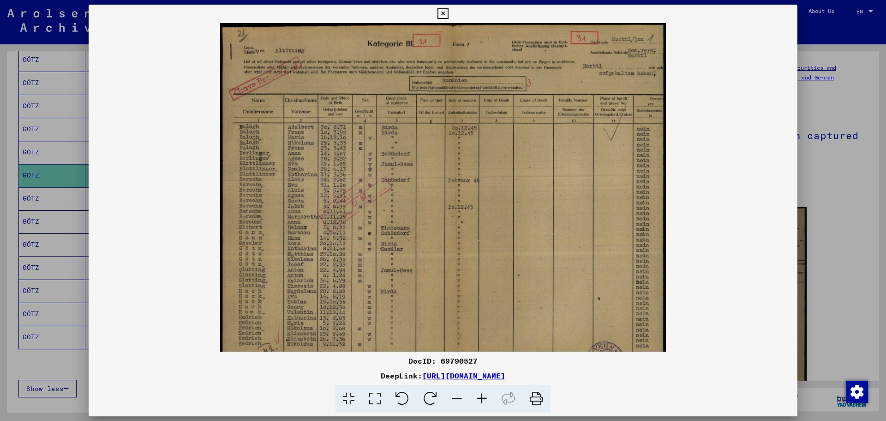
click at [481, 396] on icon at bounding box center [481, 398] width 25 height 28
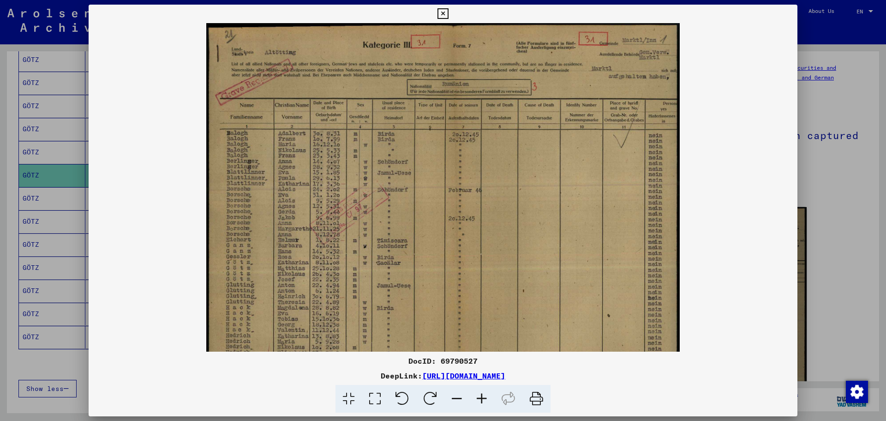
click at [483, 396] on icon at bounding box center [481, 398] width 25 height 28
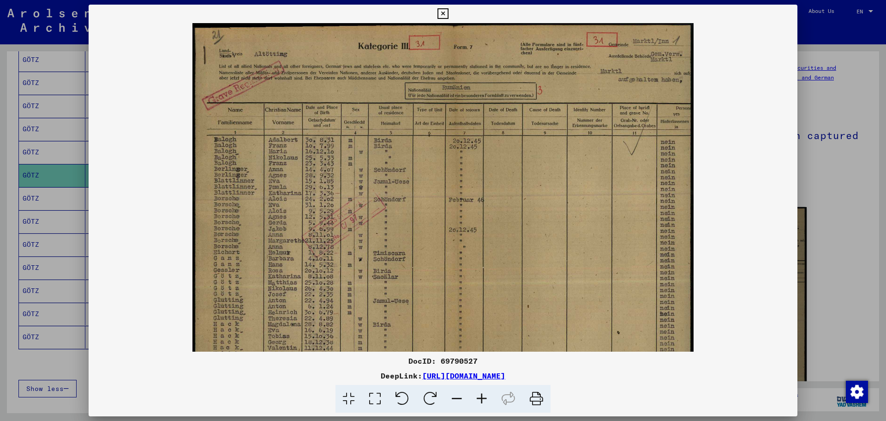
click at [483, 396] on icon at bounding box center [481, 398] width 25 height 28
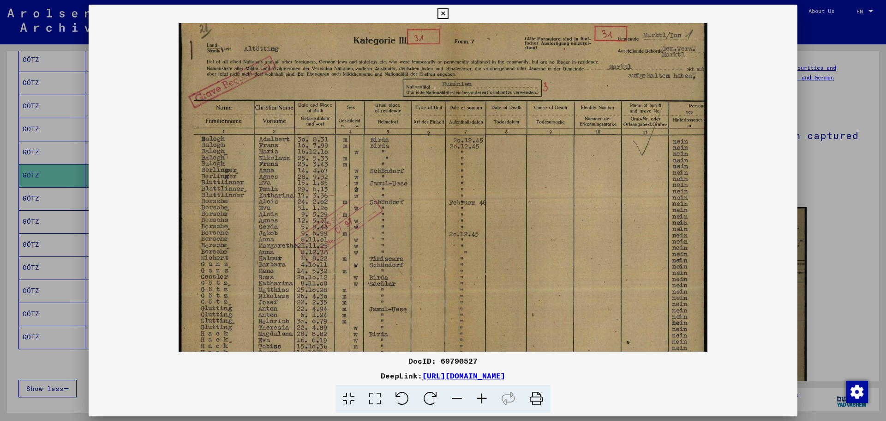
scroll to position [11, 0]
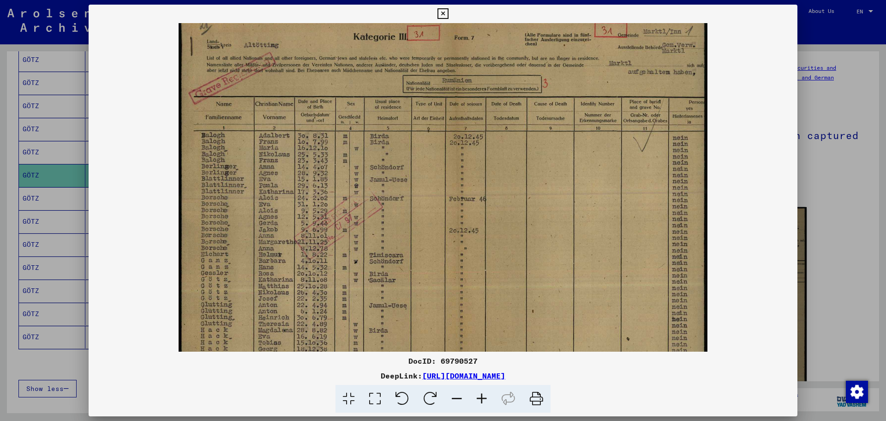
drag, startPoint x: 294, startPoint y: 240, endPoint x: 477, endPoint y: 229, distance: 183.6
click at [477, 229] on img at bounding box center [443, 234] width 529 height 444
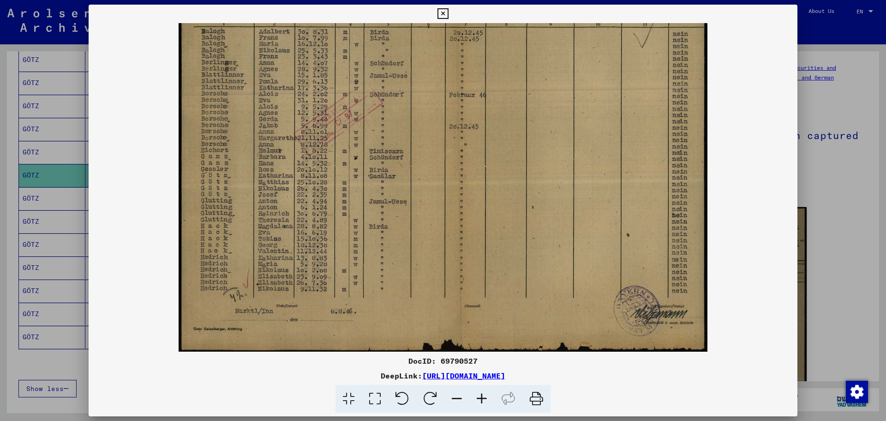
scroll to position [115, 0]
drag, startPoint x: 339, startPoint y: 283, endPoint x: 350, endPoint y: 179, distance: 104.9
click at [350, 179] on img at bounding box center [443, 130] width 529 height 444
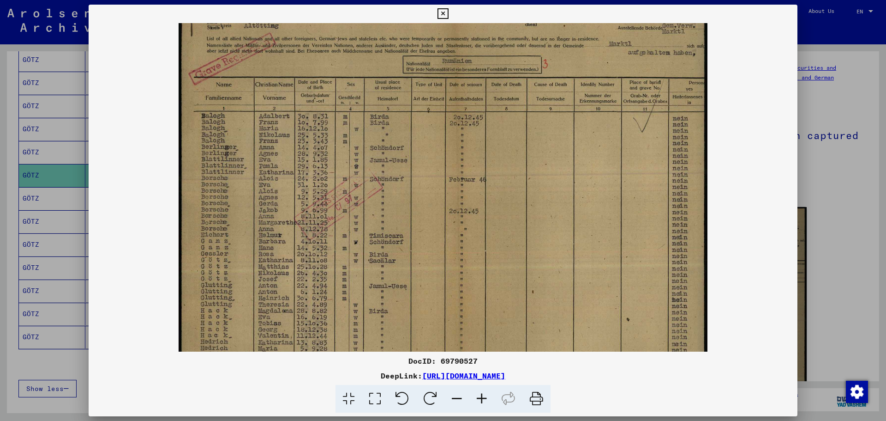
scroll to position [0, 0]
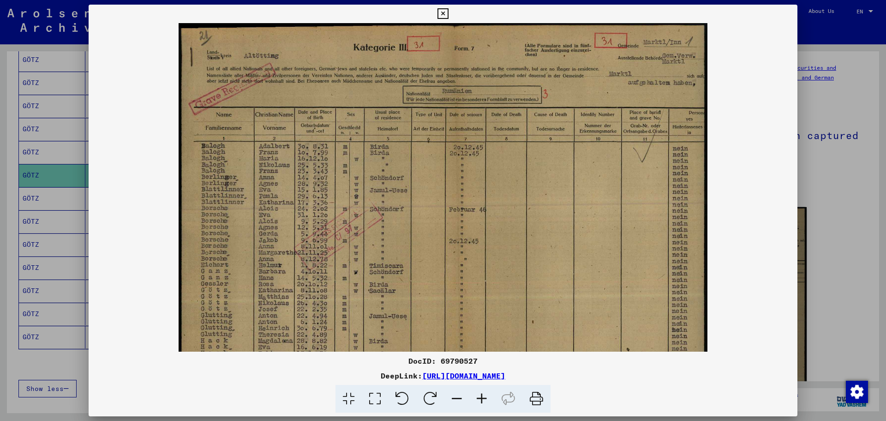
drag, startPoint x: 342, startPoint y: 205, endPoint x: 331, endPoint y: 311, distance: 106.2
click at [331, 311] on img at bounding box center [443, 245] width 529 height 444
click at [11, 228] on div at bounding box center [443, 210] width 886 height 421
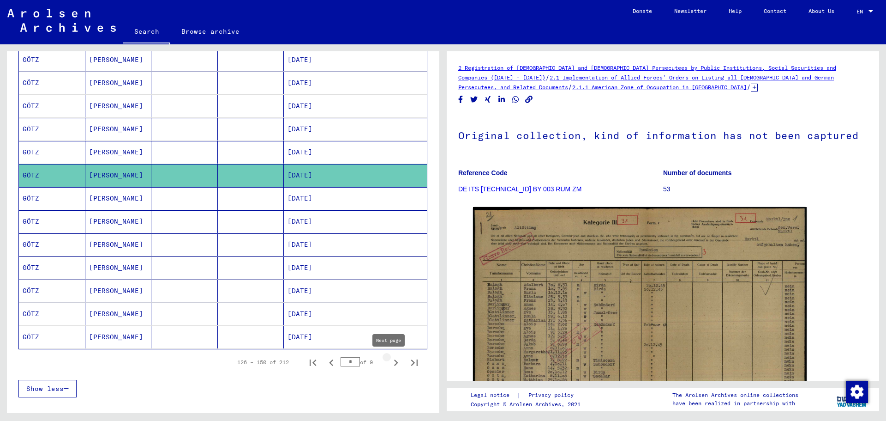
click at [390, 360] on icon "Next page" at bounding box center [396, 362] width 13 height 13
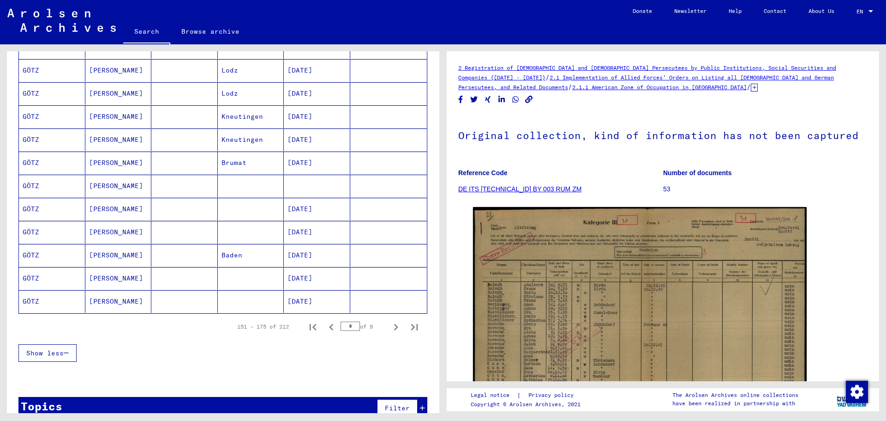
scroll to position [469, 0]
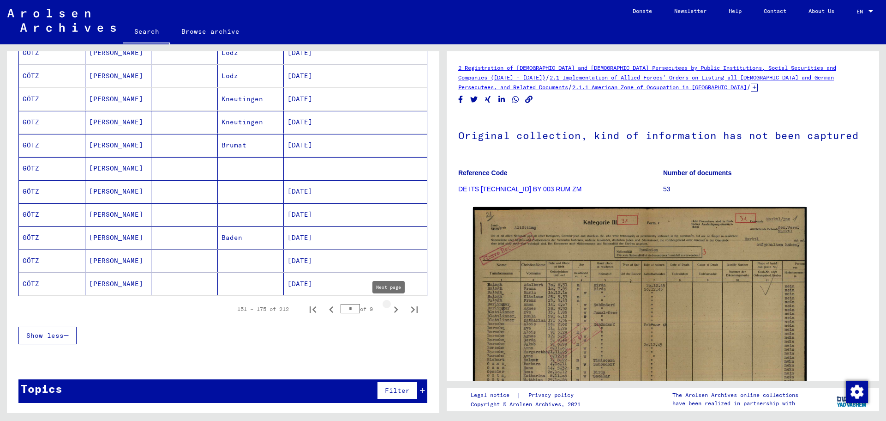
click at [390, 306] on icon "Next page" at bounding box center [396, 309] width 13 height 13
type input "*"
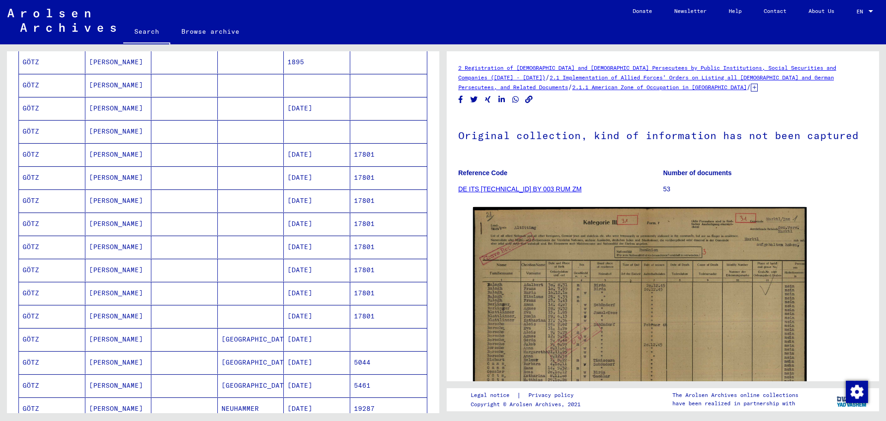
scroll to position [369, 0]
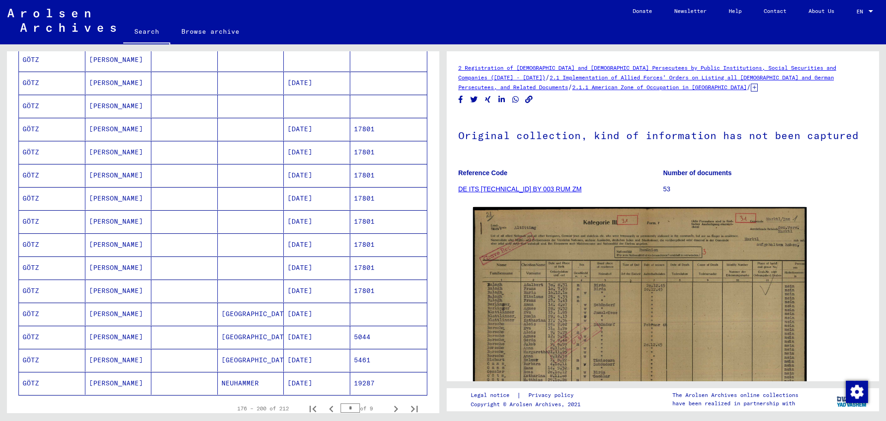
click at [96, 128] on mat-cell "[PERSON_NAME]" at bounding box center [118, 129] width 66 height 23
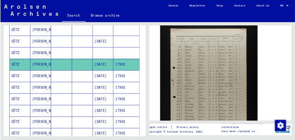
scroll to position [215, 0]
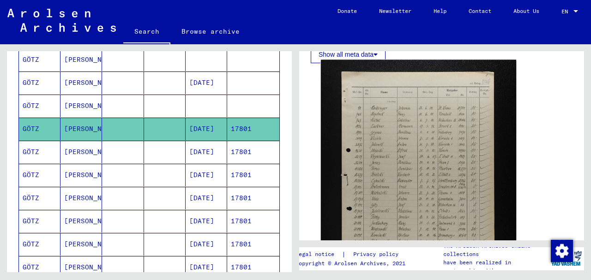
click at [423, 183] on img at bounding box center [418, 207] width 195 height 294
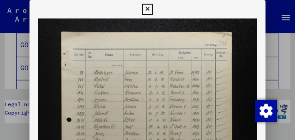
scroll to position [15, 0]
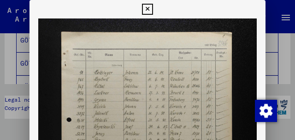
drag, startPoint x: 138, startPoint y: 123, endPoint x: 144, endPoint y: 90, distance: 33.7
drag, startPoint x: 124, startPoint y: 119, endPoint x: 132, endPoint y: 81, distance: 38.9
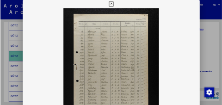
scroll to position [0, 0]
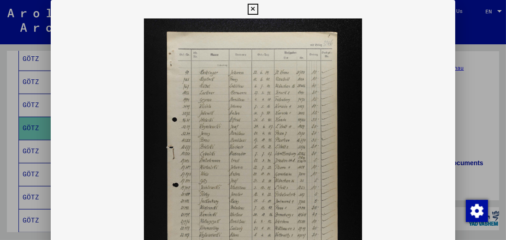
drag, startPoint x: 225, startPoint y: 198, endPoint x: 235, endPoint y: 133, distance: 65.9
click at [235, 133] on img at bounding box center [253, 182] width 405 height 328
click at [254, 7] on icon at bounding box center [253, 9] width 11 height 11
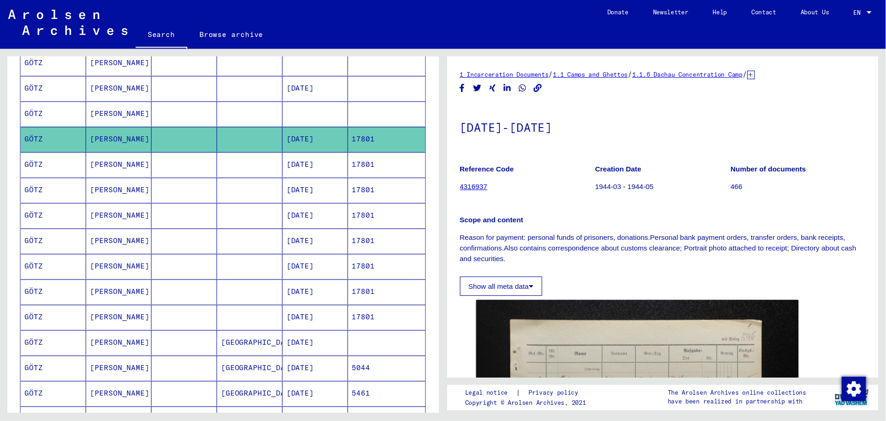
scroll to position [372, 0]
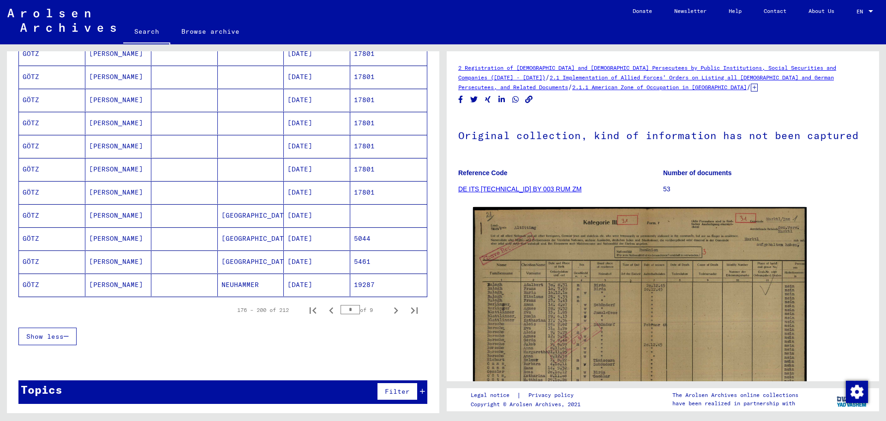
scroll to position [469, 0]
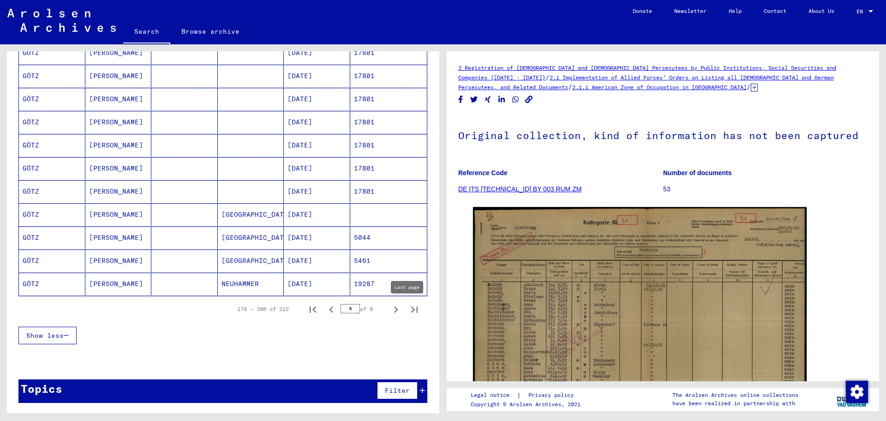
click at [411, 307] on icon "Last page" at bounding box center [414, 309] width 6 height 6
type input "*"
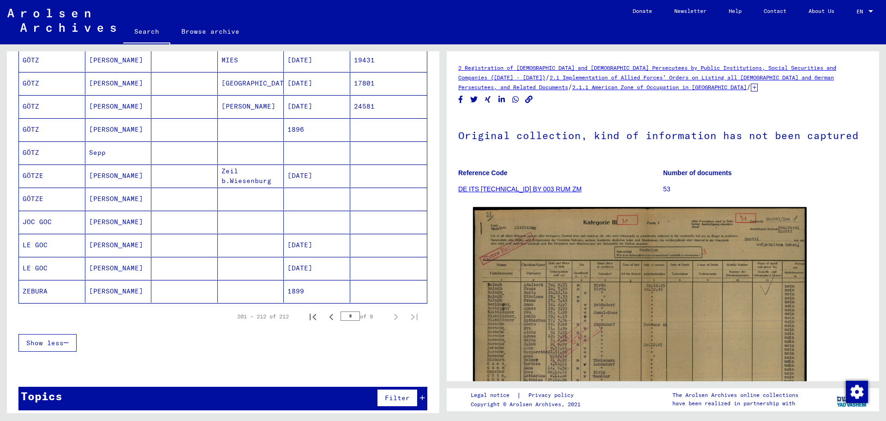
scroll to position [168, 0]
